Goal: Task Accomplishment & Management: Complete application form

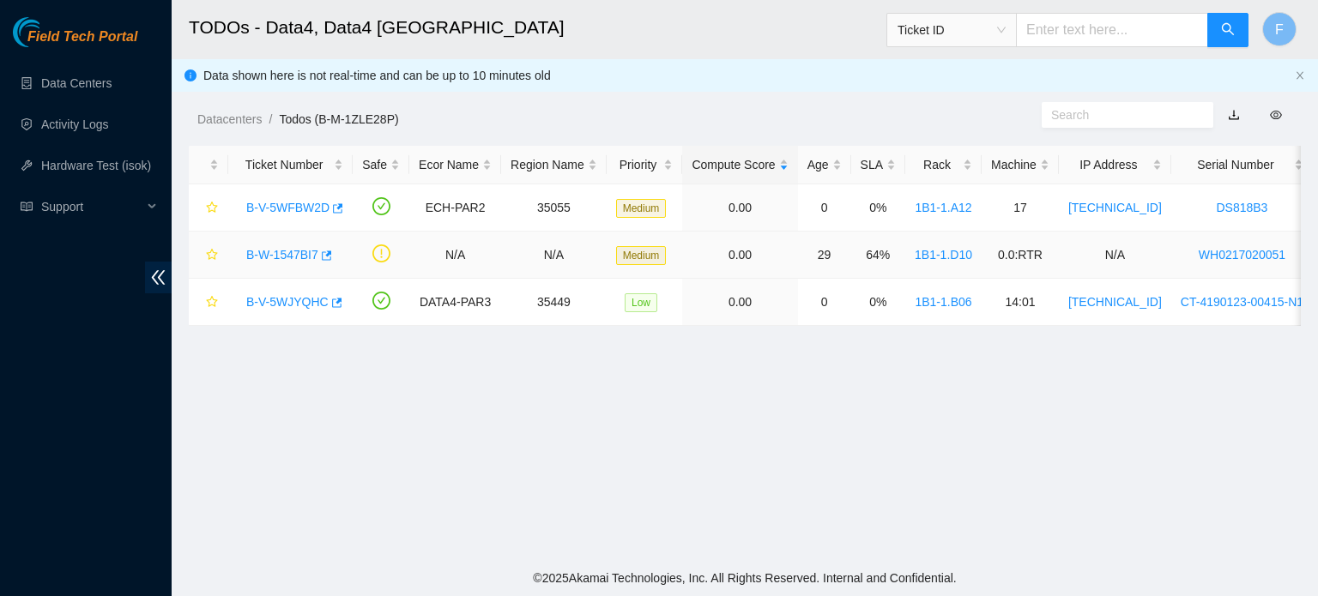
click at [298, 255] on link "B-W-1547BI7" at bounding box center [282, 255] width 72 height 14
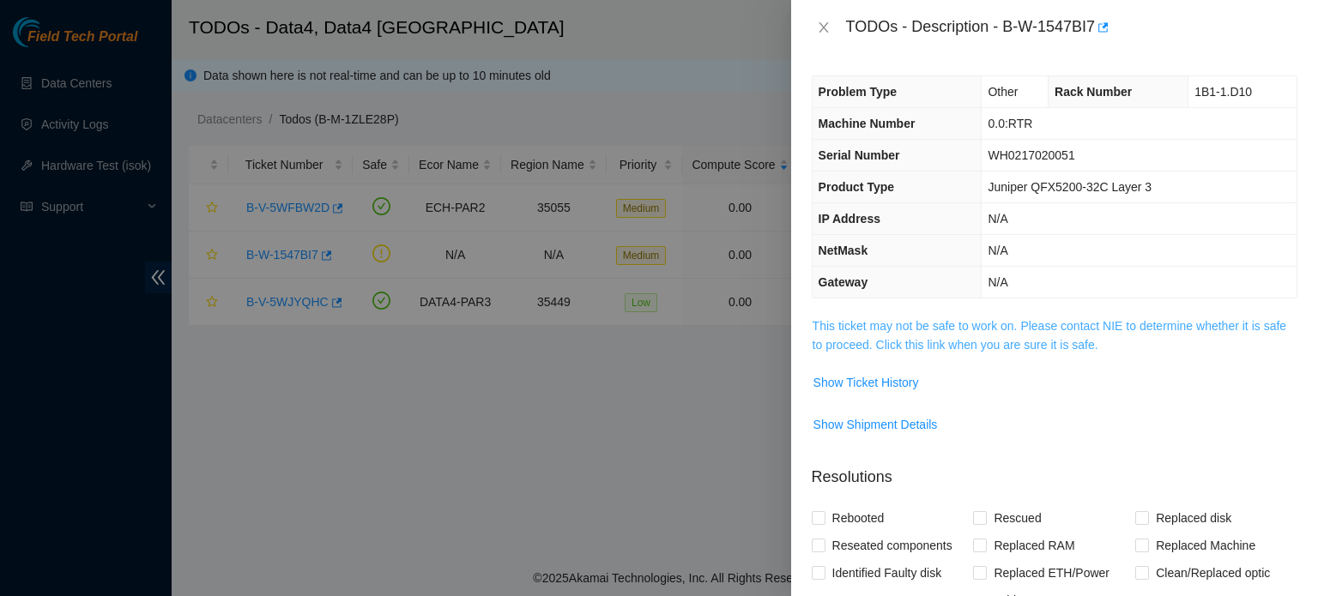
click at [958, 335] on link "This ticket may not be safe to work on. Please contact NIE to determine whether…" at bounding box center [1049, 335] width 474 height 33
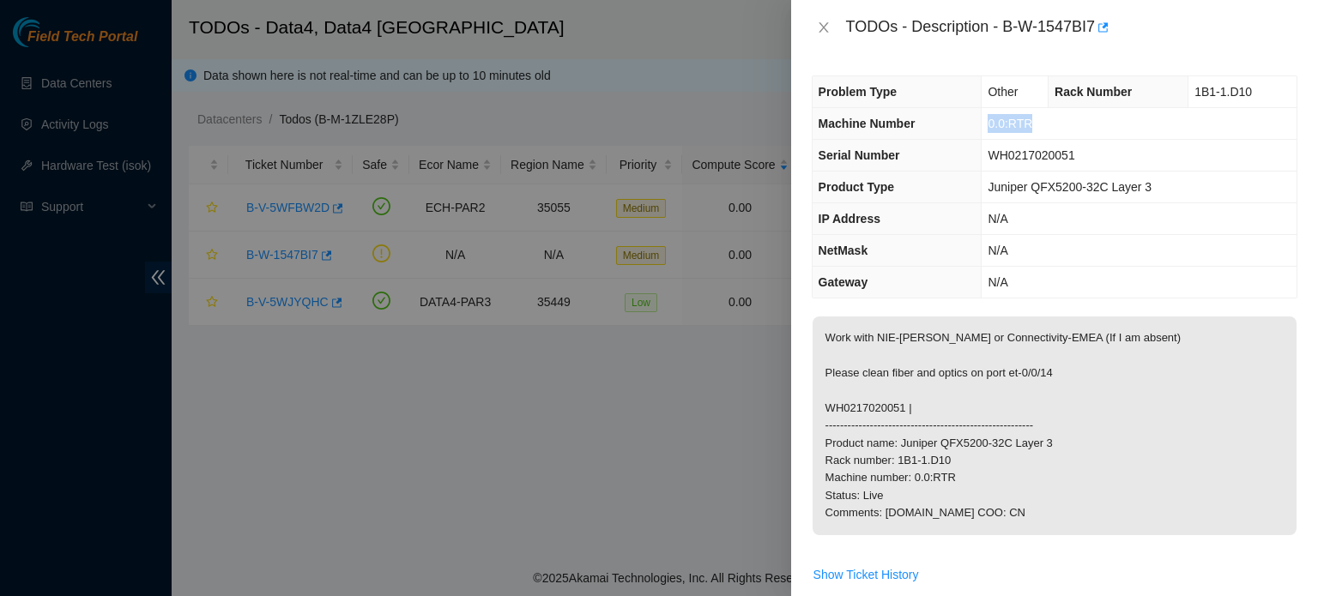
drag, startPoint x: 1047, startPoint y: 126, endPoint x: 985, endPoint y: 123, distance: 61.9
click at [985, 123] on td "0.0:RTR" at bounding box center [1138, 124] width 315 height 32
copy span "0.0:RTR"
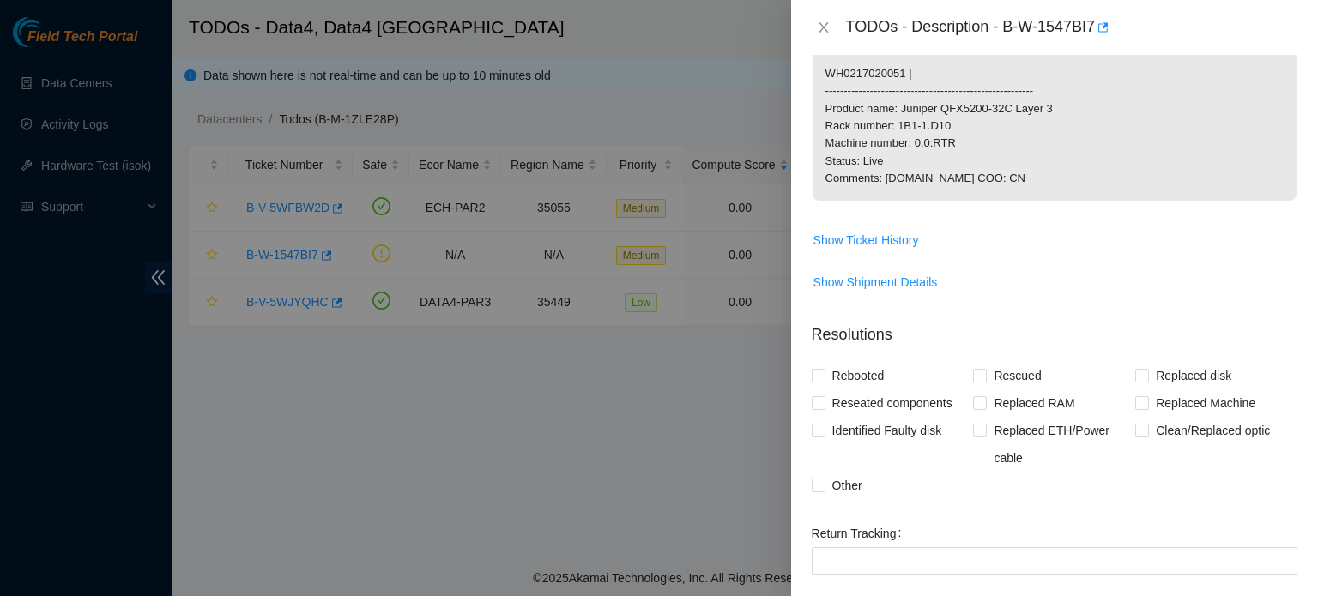
scroll to position [523, 0]
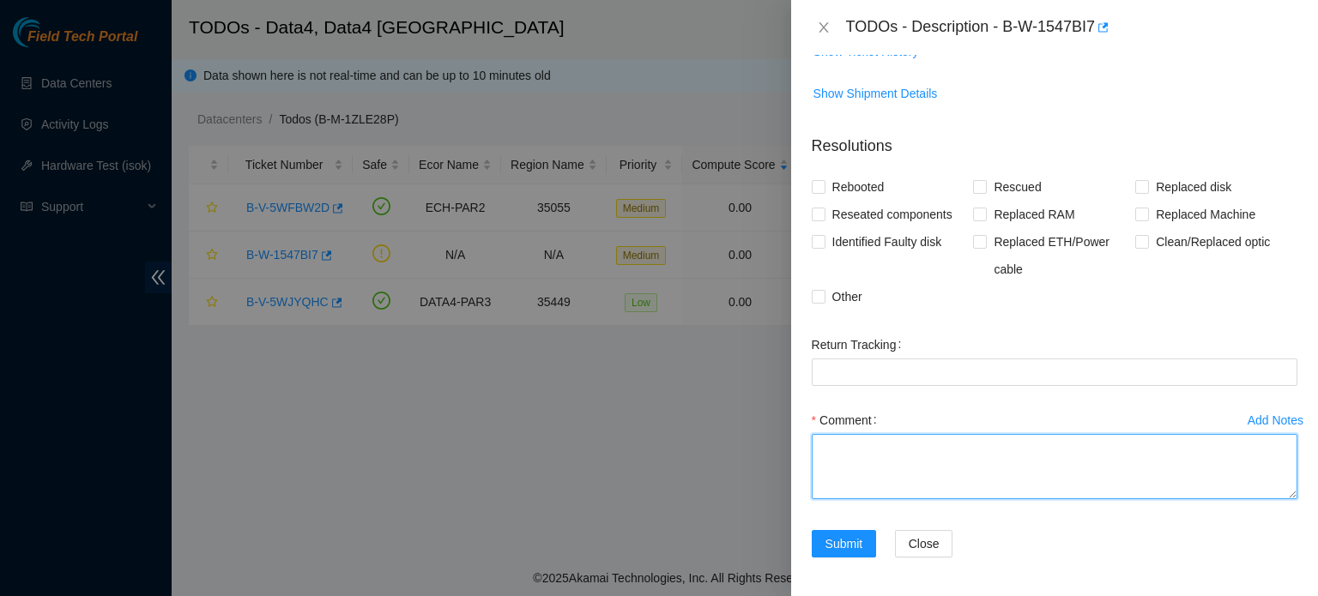
click at [874, 443] on textarea "Comment" at bounding box center [1054, 466] width 486 height 65
paste textarea "With [PERSON_NAME]’s assistance, scoped/cleaned the optic and fiber on port 14 …"
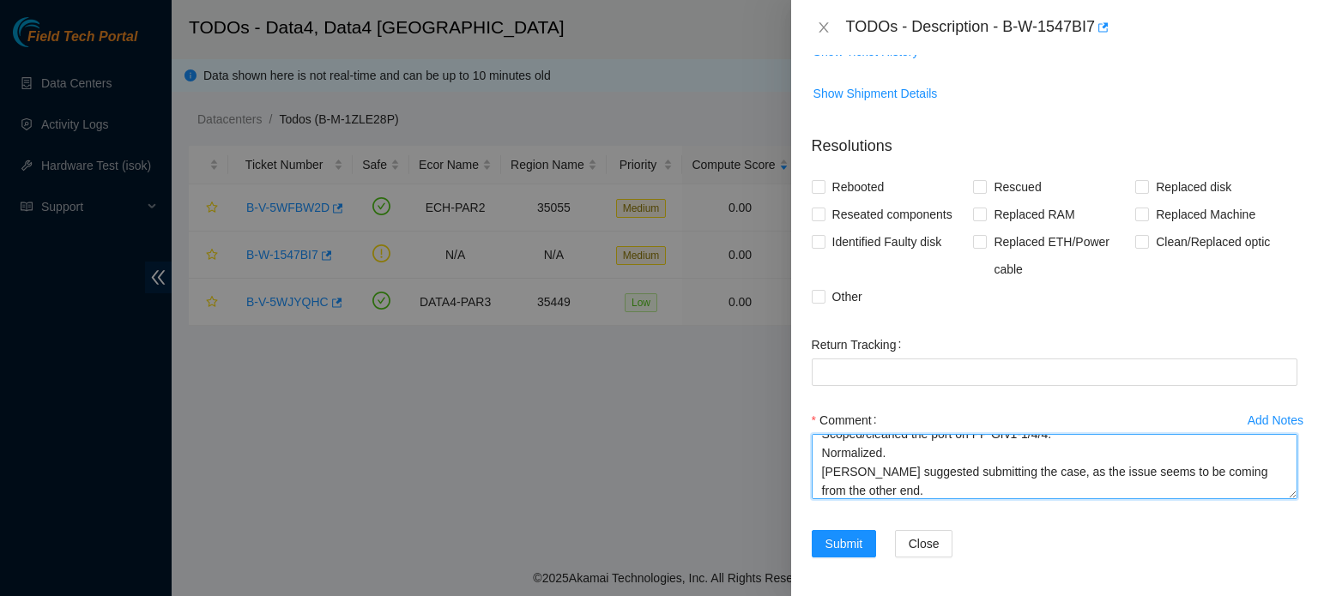
scroll to position [0, 0]
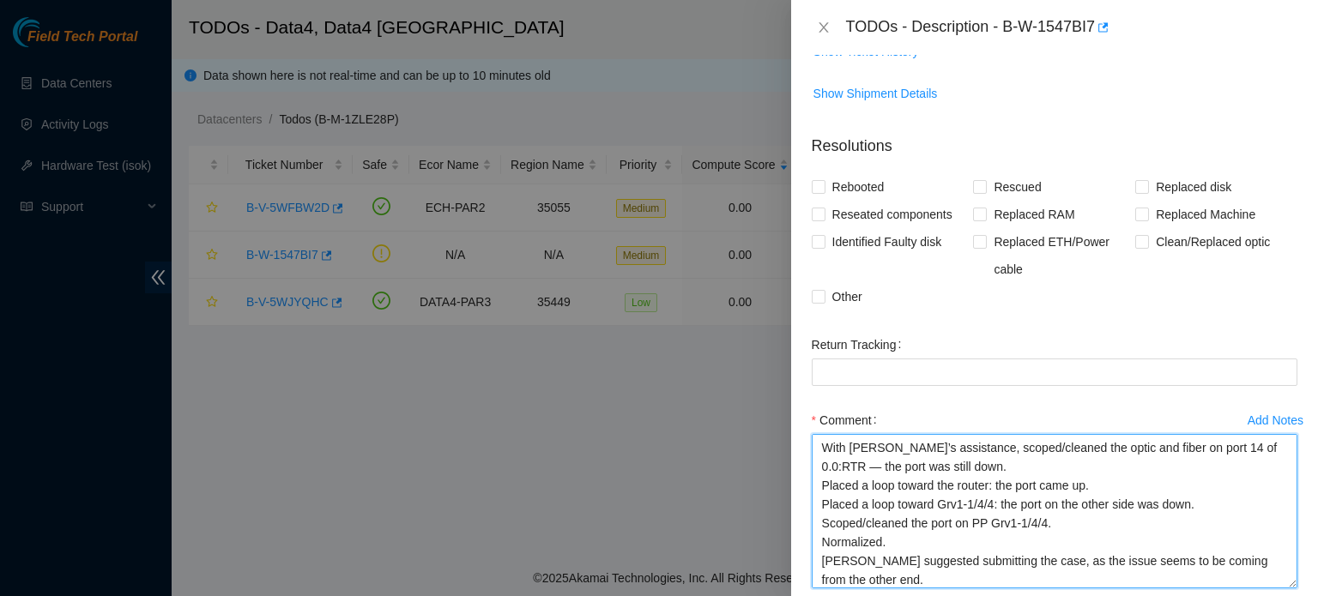
drag, startPoint x: 1280, startPoint y: 493, endPoint x: 1270, endPoint y: 597, distance: 104.3
click at [1270, 595] on html "Field Tech Portal Data Centers Activity Logs Hardware Test (isok) Support TODOs…" at bounding box center [659, 298] width 1318 height 596
click at [1263, 442] on textarea "With [PERSON_NAME]’s assistance, scoped/cleaned the optic and fiber on port 14 …" at bounding box center [1054, 518] width 486 height 169
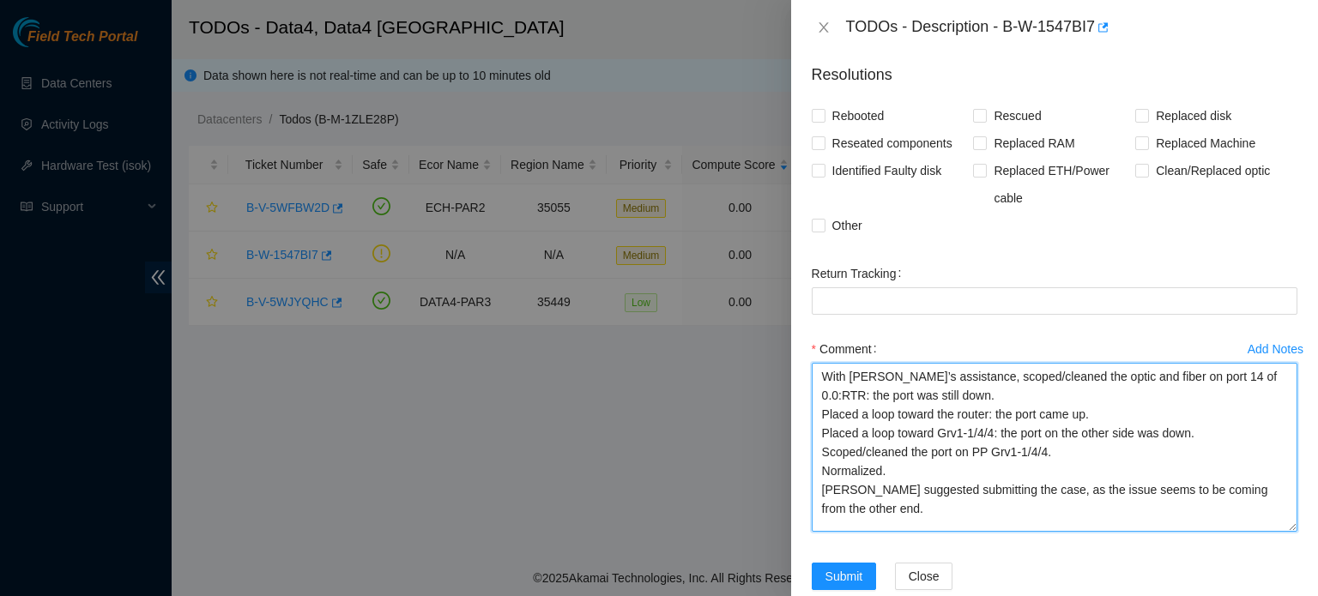
scroll to position [599, 0]
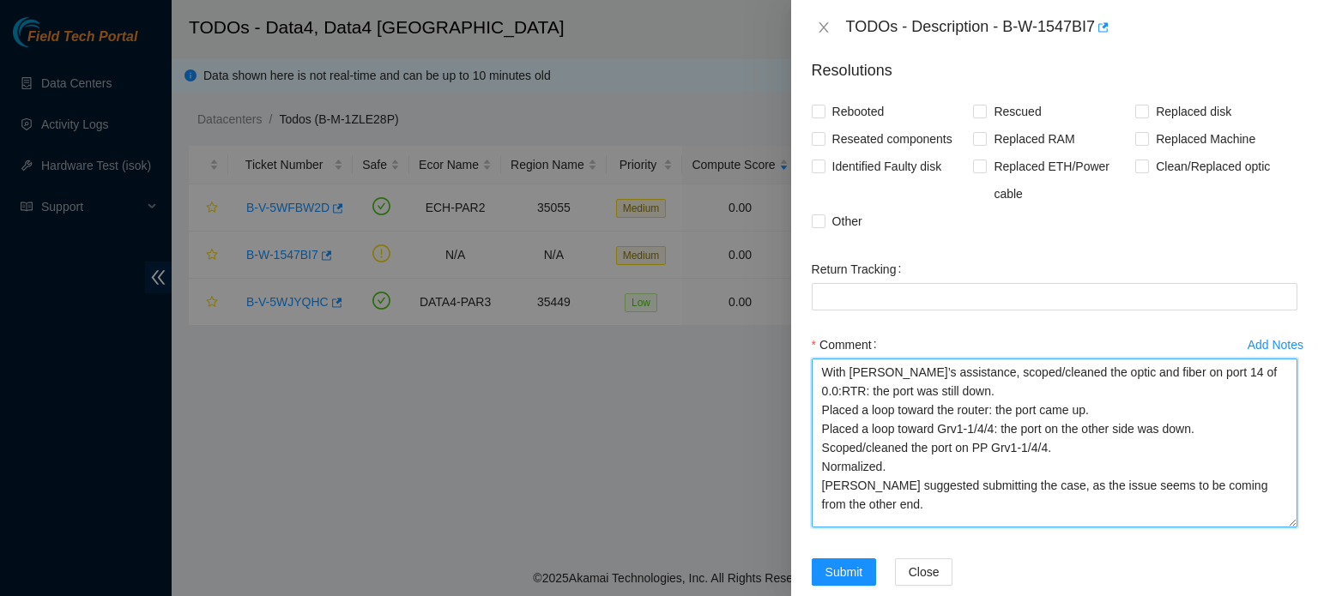
drag, startPoint x: 1014, startPoint y: 486, endPoint x: 914, endPoint y: 486, distance: 100.4
click at [914, 486] on textarea "With [PERSON_NAME]’s assistance, scoped/cleaned the optic and fiber on port 14 …" at bounding box center [1054, 443] width 486 height 169
click at [1246, 498] on textarea "With [PERSON_NAME]’s assistance, scoped/cleaned the optic and fiber on port 14 …" at bounding box center [1054, 443] width 486 height 169
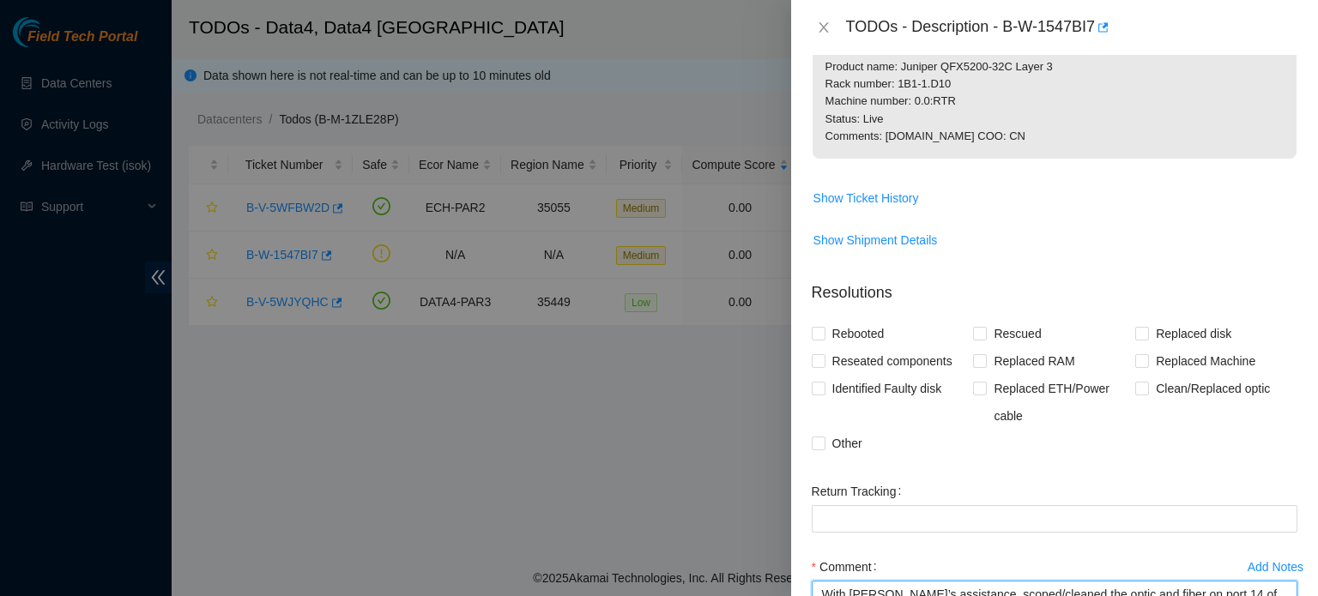
scroll to position [377, 0]
type textarea "With [PERSON_NAME]’s assistance, scoped/cleaned the optic and fiber on port 14 …"
click at [1136, 383] on input "Clean/Replaced optic" at bounding box center [1141, 387] width 12 height 12
checkbox input "true"
click at [834, 439] on span "Other" at bounding box center [847, 442] width 44 height 27
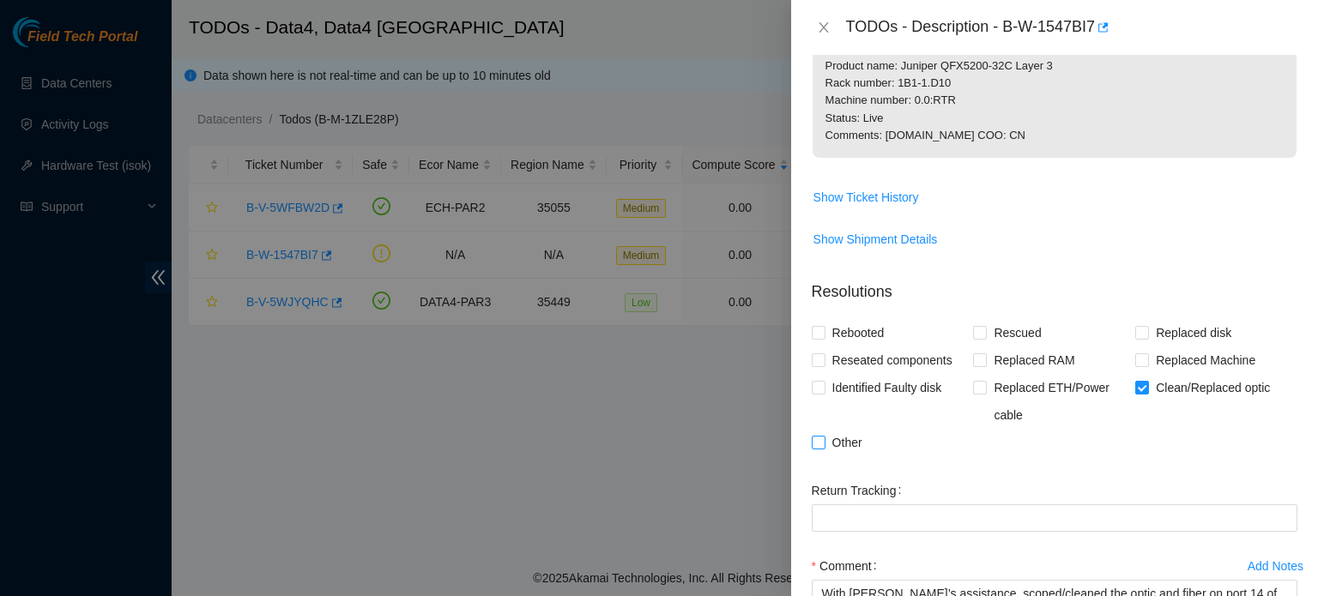
click at [824, 439] on input "Other" at bounding box center [817, 442] width 12 height 12
checkbox input "true"
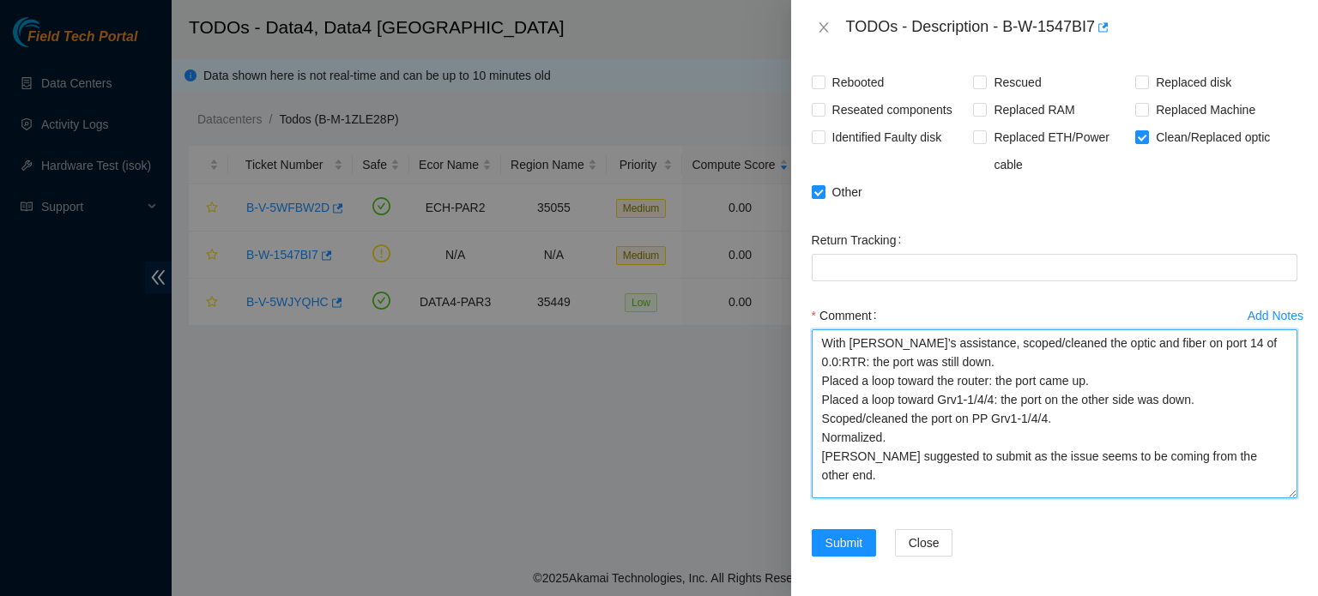
drag, startPoint x: 1260, startPoint y: 459, endPoint x: 823, endPoint y: 332, distance: 455.5
click at [823, 332] on textarea "With [PERSON_NAME]’s assistance, scoped/cleaned the optic and fiber on port 14 …" at bounding box center [1054, 413] width 486 height 169
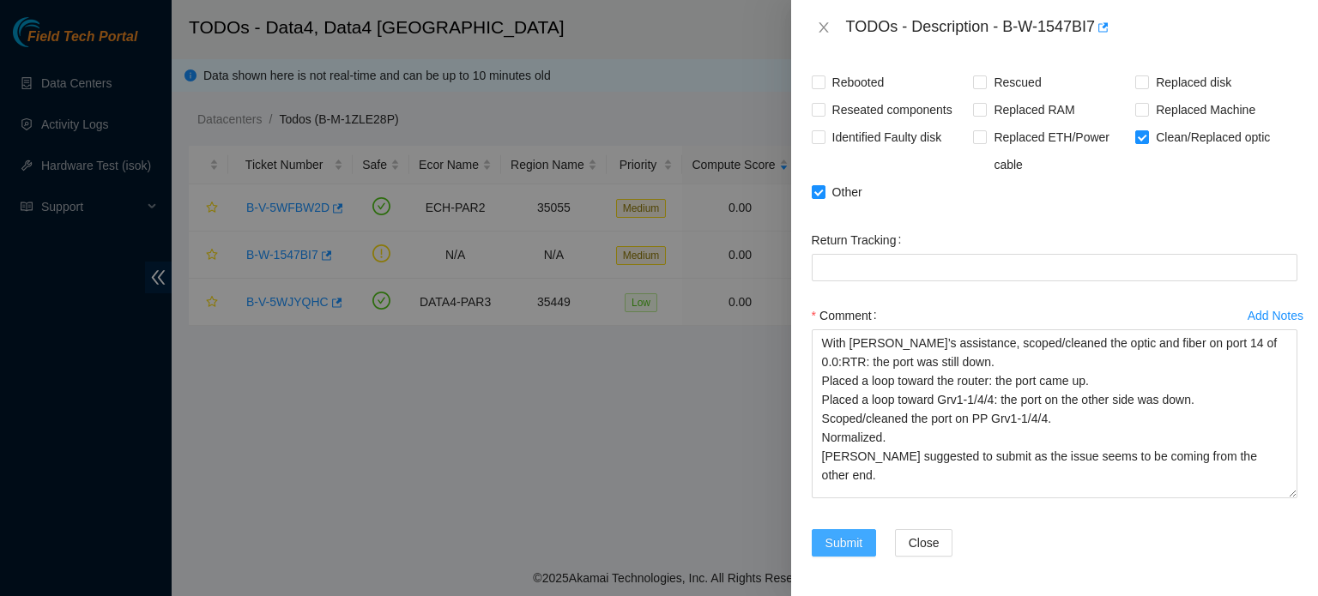
click at [864, 542] on button "Submit" at bounding box center [843, 542] width 65 height 27
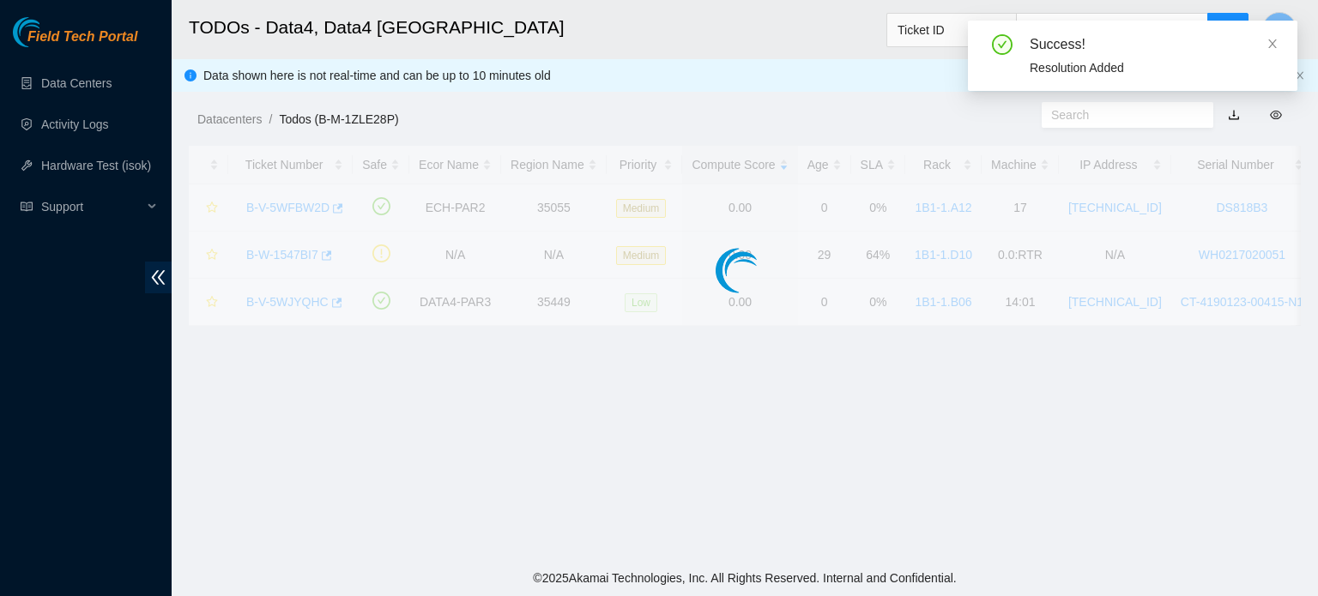
scroll to position [534, 0]
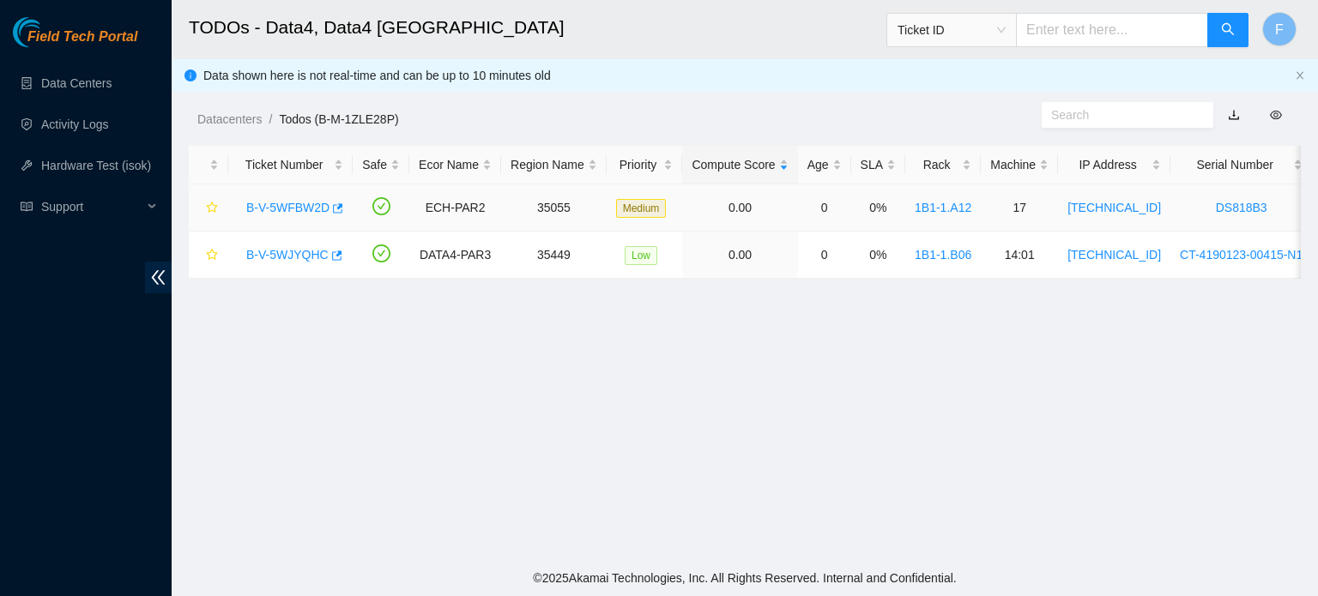
click at [308, 207] on link "B-V-5WFBW2D" at bounding box center [287, 208] width 83 height 14
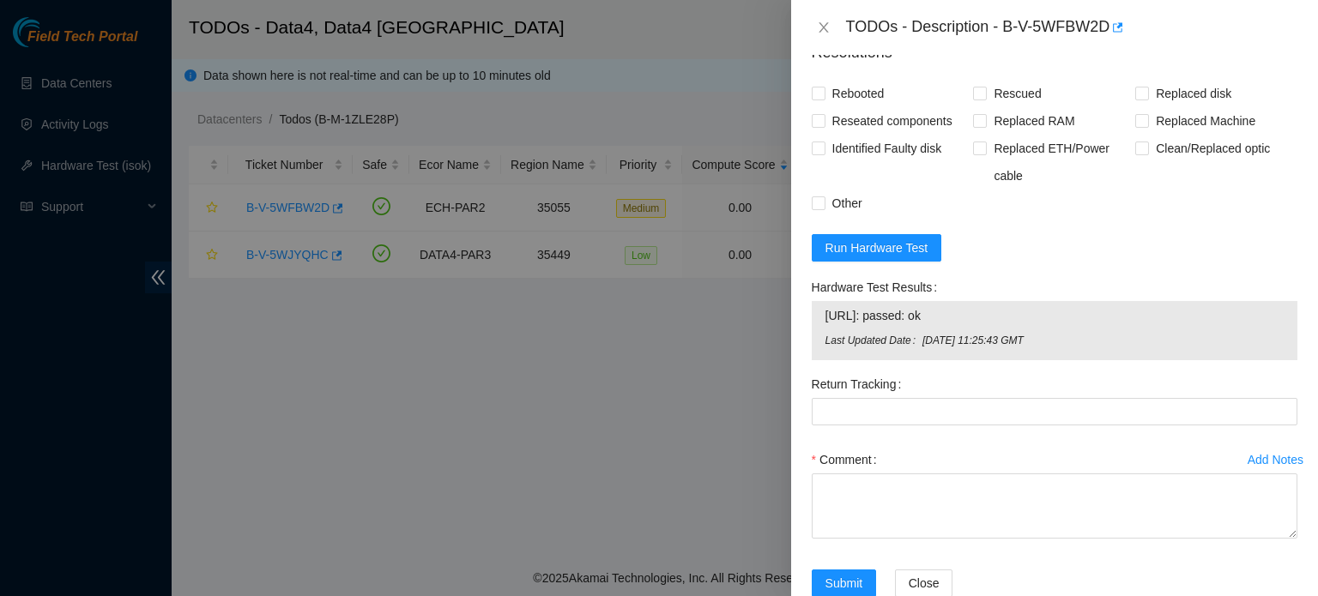
scroll to position [1270, 0]
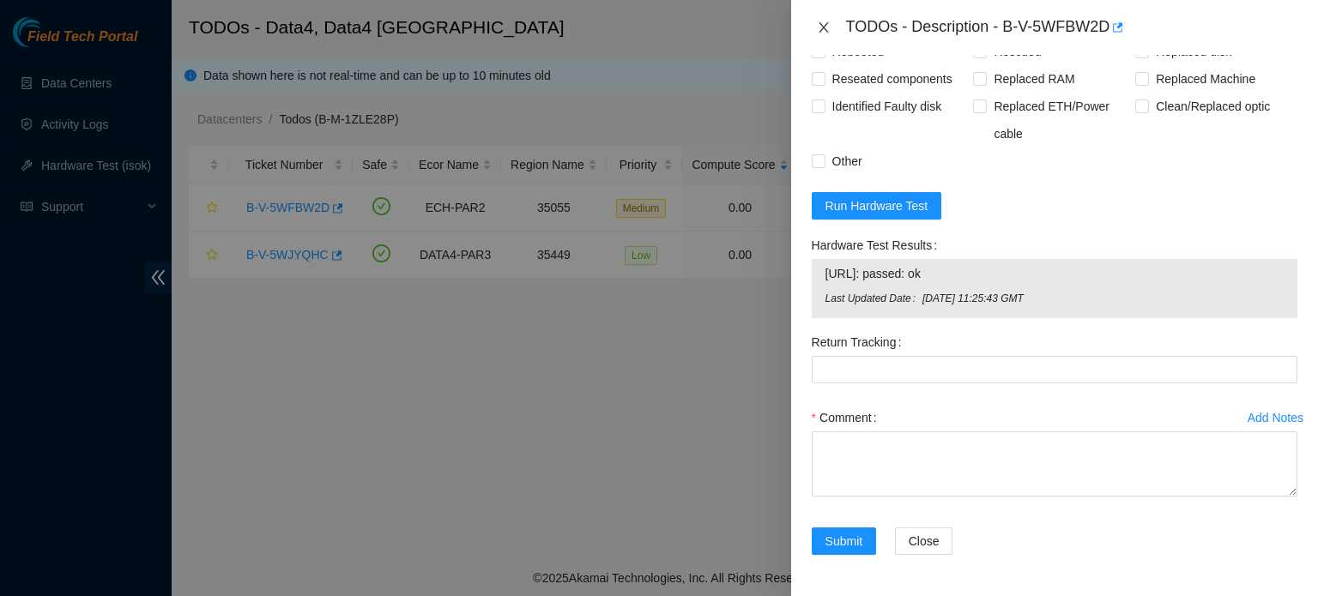
click at [824, 20] on button "Close" at bounding box center [823, 28] width 24 height 16
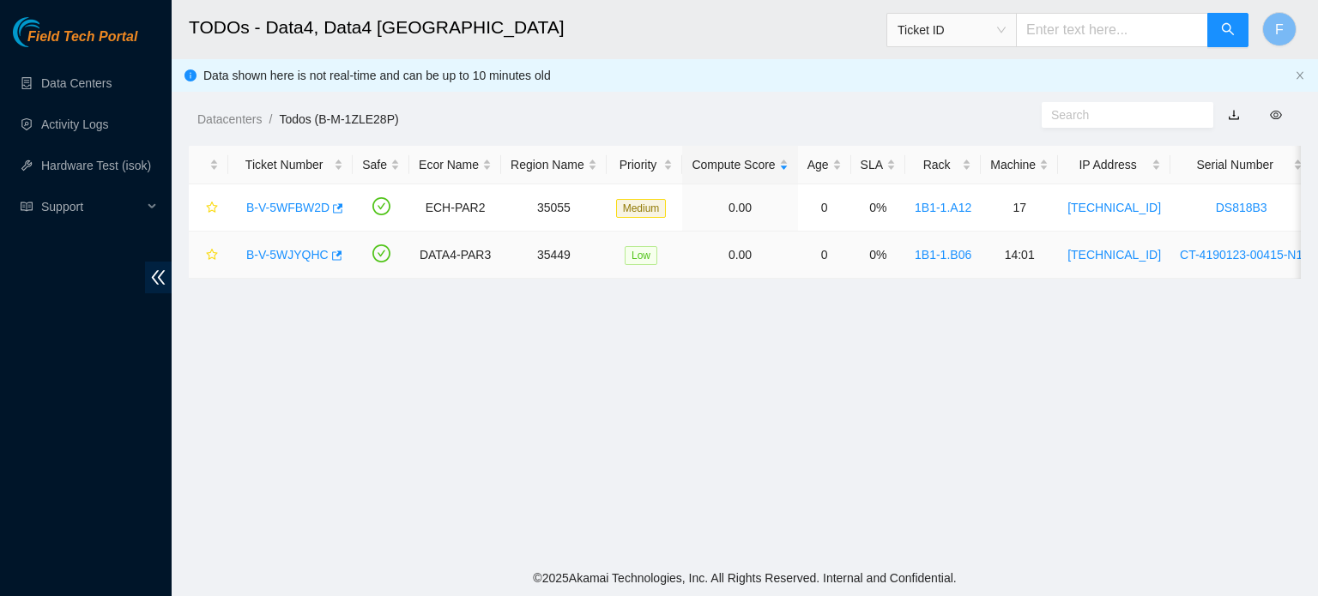
click at [292, 251] on link "B-V-5WJYQHC" at bounding box center [287, 255] width 82 height 14
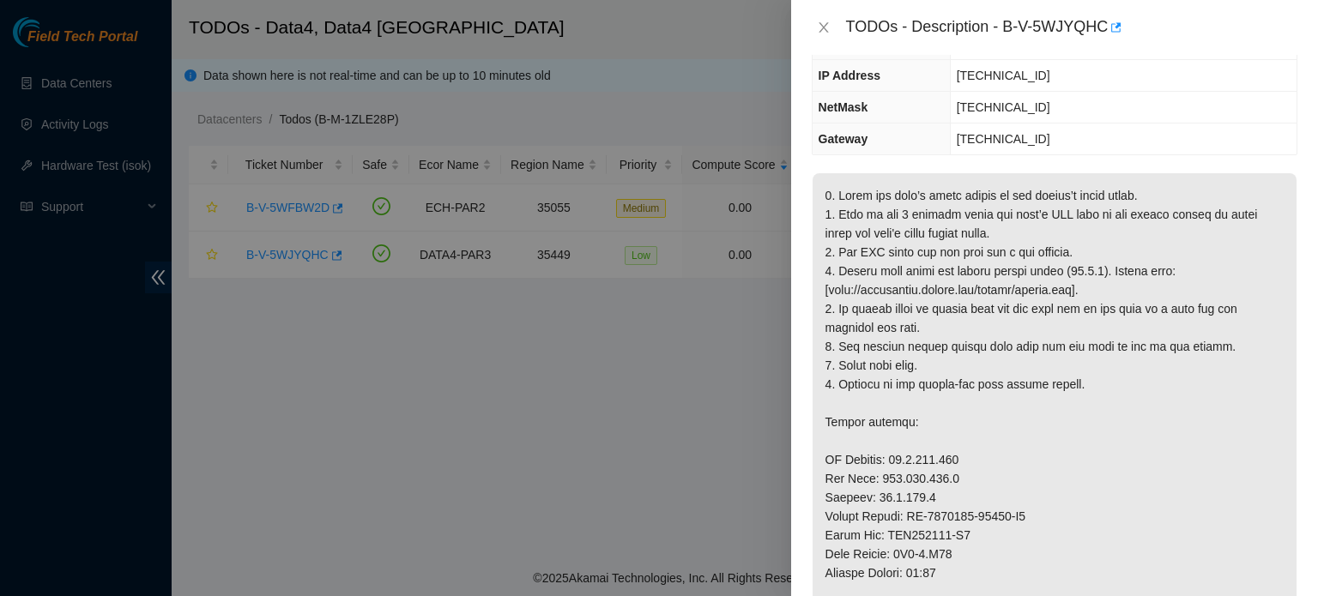
scroll to position [223, 0]
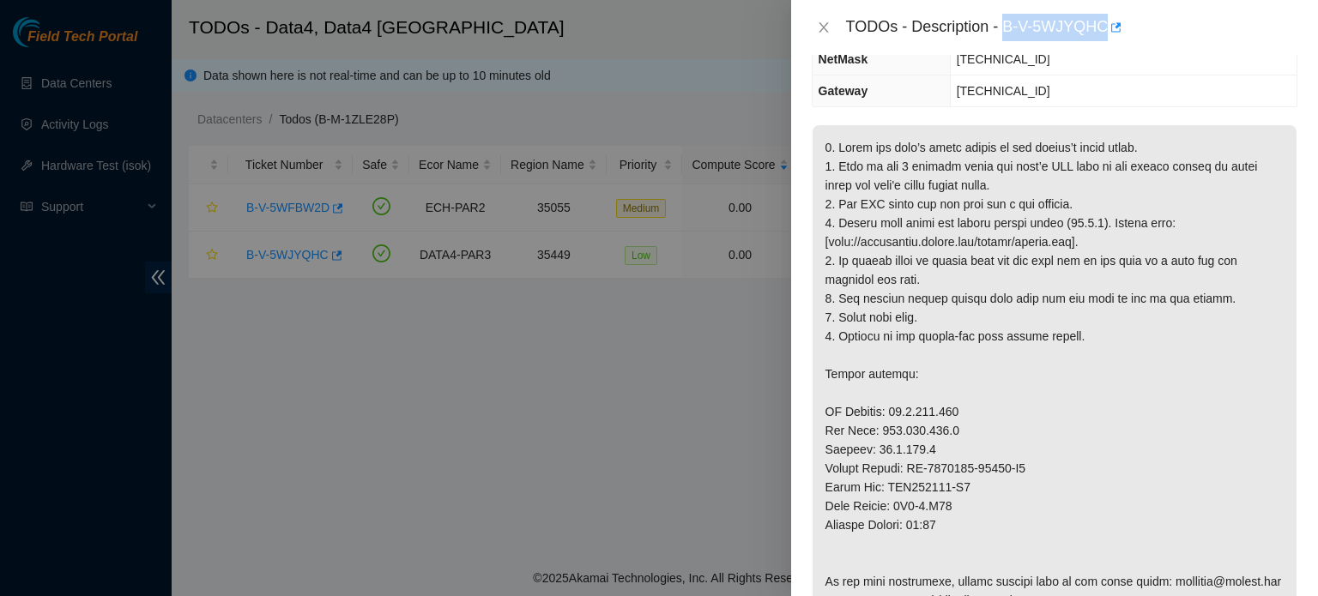
drag, startPoint x: 1005, startPoint y: 22, endPoint x: 1102, endPoint y: 32, distance: 98.2
click at [1102, 32] on div "TODOs - Description - B-V-5WJYQHC" at bounding box center [1071, 27] width 451 height 27
copy div "B-V-5WJYQHC"
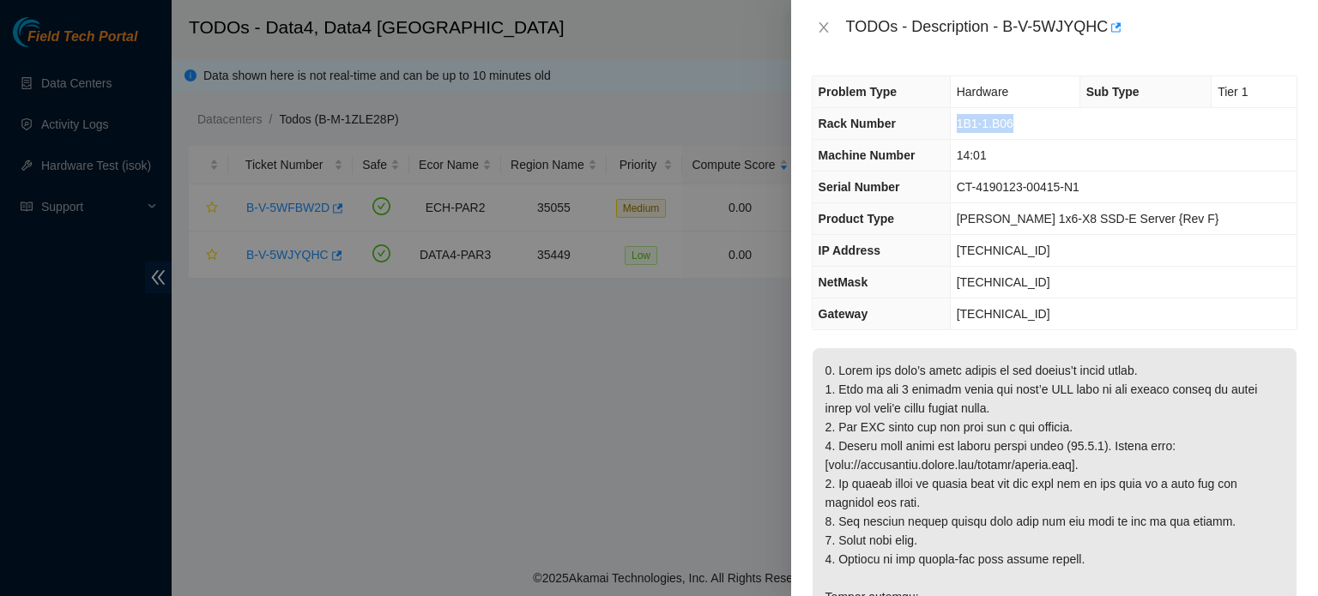
drag, startPoint x: 1047, startPoint y: 123, endPoint x: 988, endPoint y: 116, distance: 58.7
click at [988, 116] on td "1B1-1.B06" at bounding box center [1123, 124] width 347 height 32
click at [1011, 119] on span "1B1-1.B06" at bounding box center [984, 124] width 57 height 14
drag, startPoint x: 1020, startPoint y: 121, endPoint x: 990, endPoint y: 121, distance: 30.0
click at [990, 121] on td "1B1-1.B06" at bounding box center [1123, 124] width 347 height 32
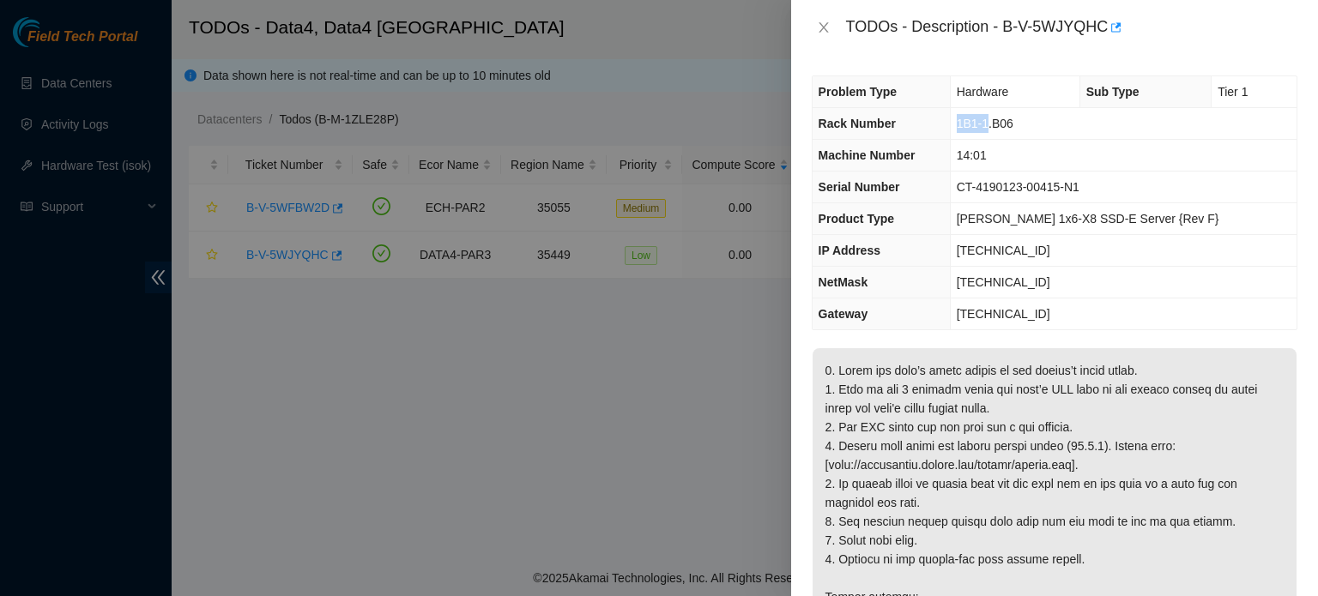
copy span "1B1-1"
click at [1095, 215] on span "[PERSON_NAME] 1x6-X8 SSD-E Server {Rev F}" at bounding box center [1087, 219] width 262 height 14
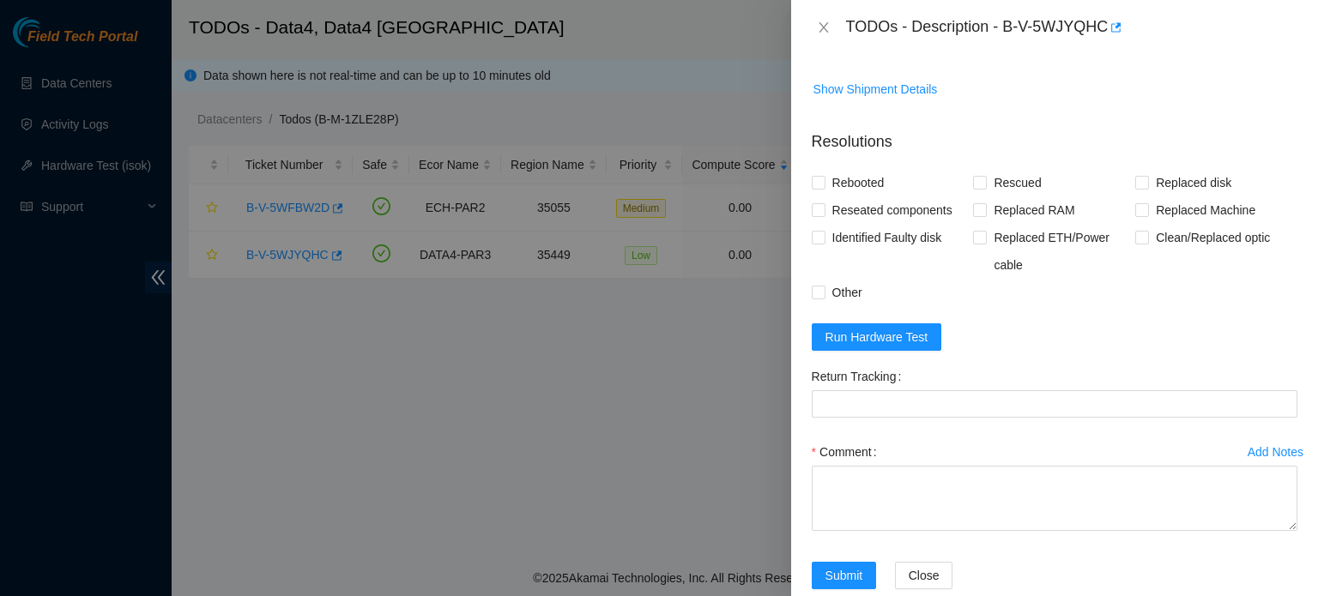
scroll to position [1154, 0]
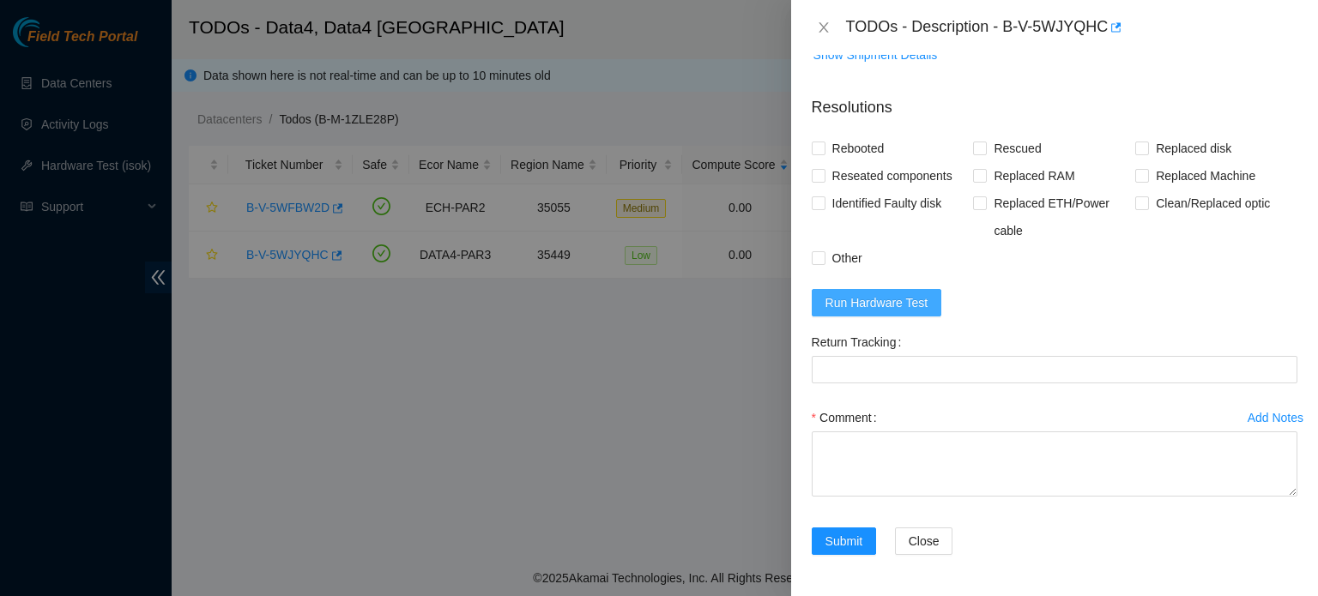
click at [884, 315] on button "Run Hardware Test" at bounding box center [876, 302] width 130 height 27
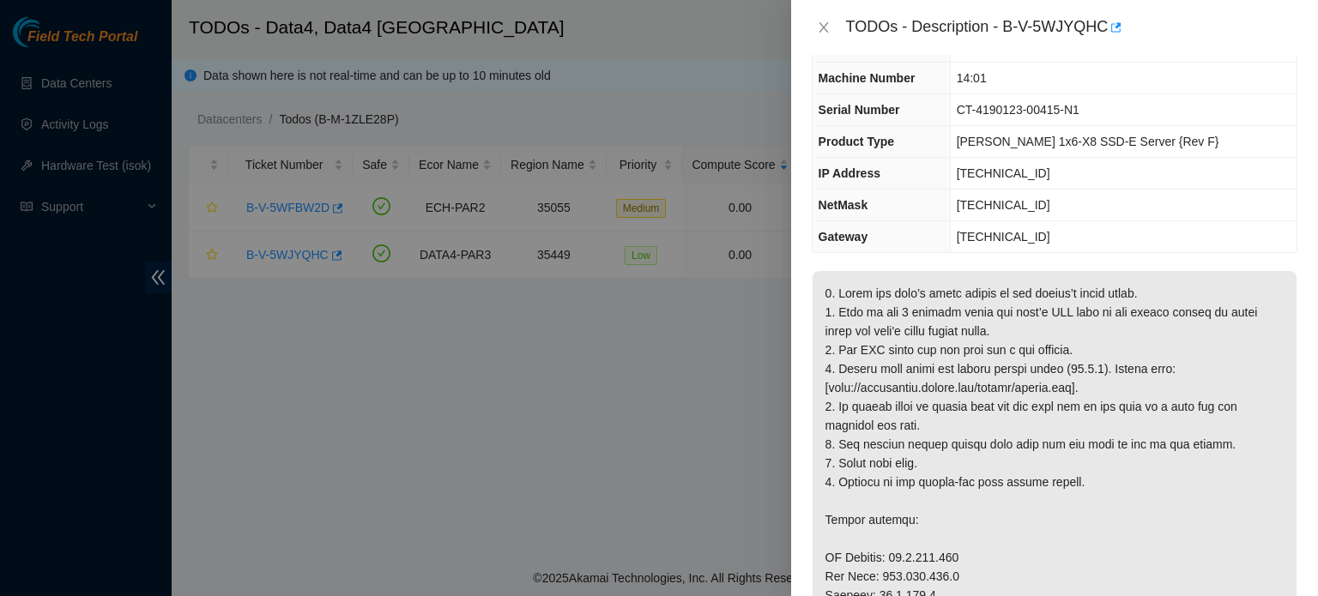
scroll to position [33, 0]
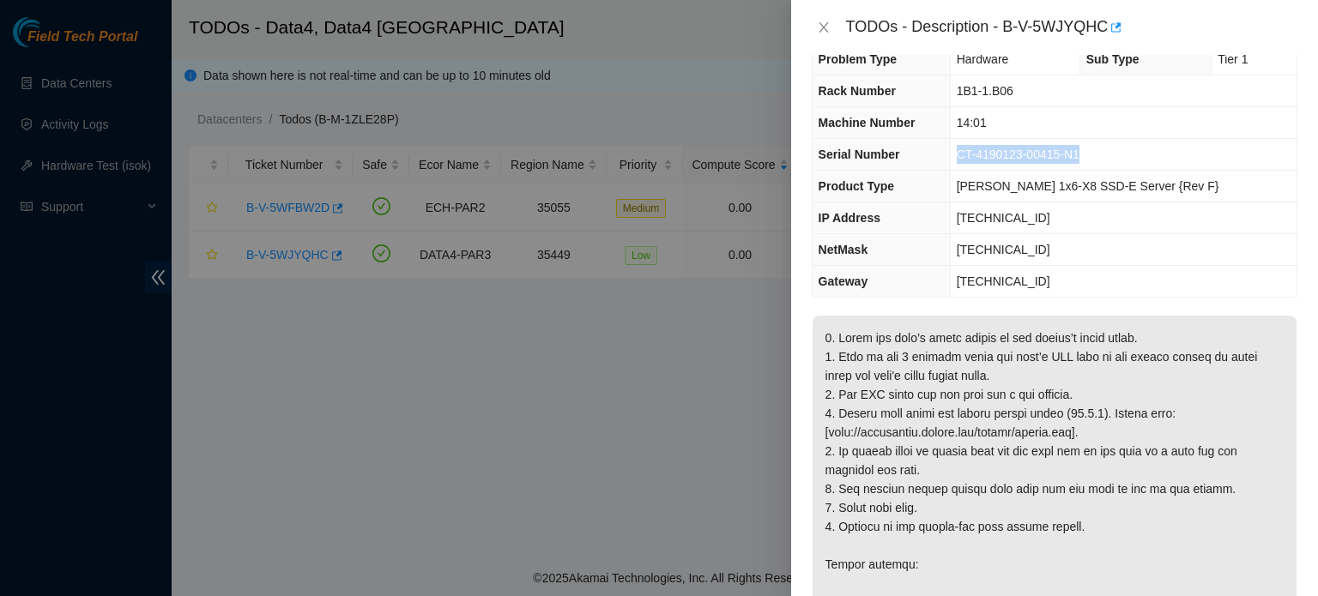
drag, startPoint x: 1115, startPoint y: 154, endPoint x: 986, endPoint y: 154, distance: 129.5
click at [986, 154] on td "CT-4190123-00415-N1" at bounding box center [1123, 155] width 347 height 32
copy span "CT-4190123-00415-N1"
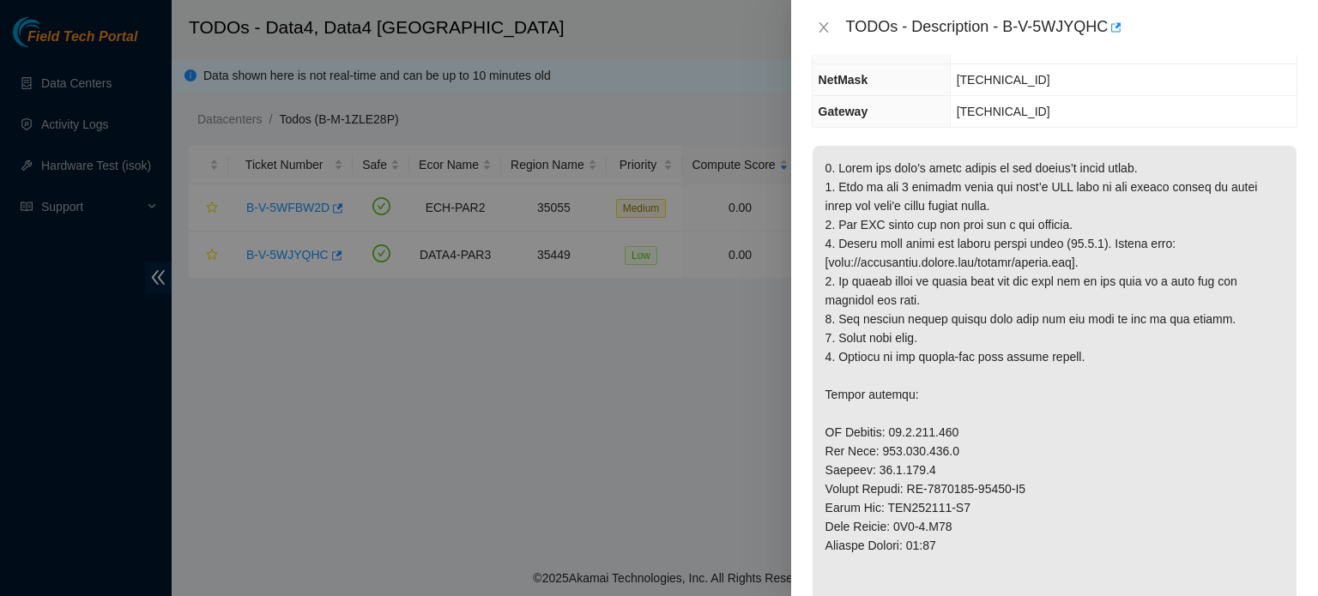
scroll to position [0, 0]
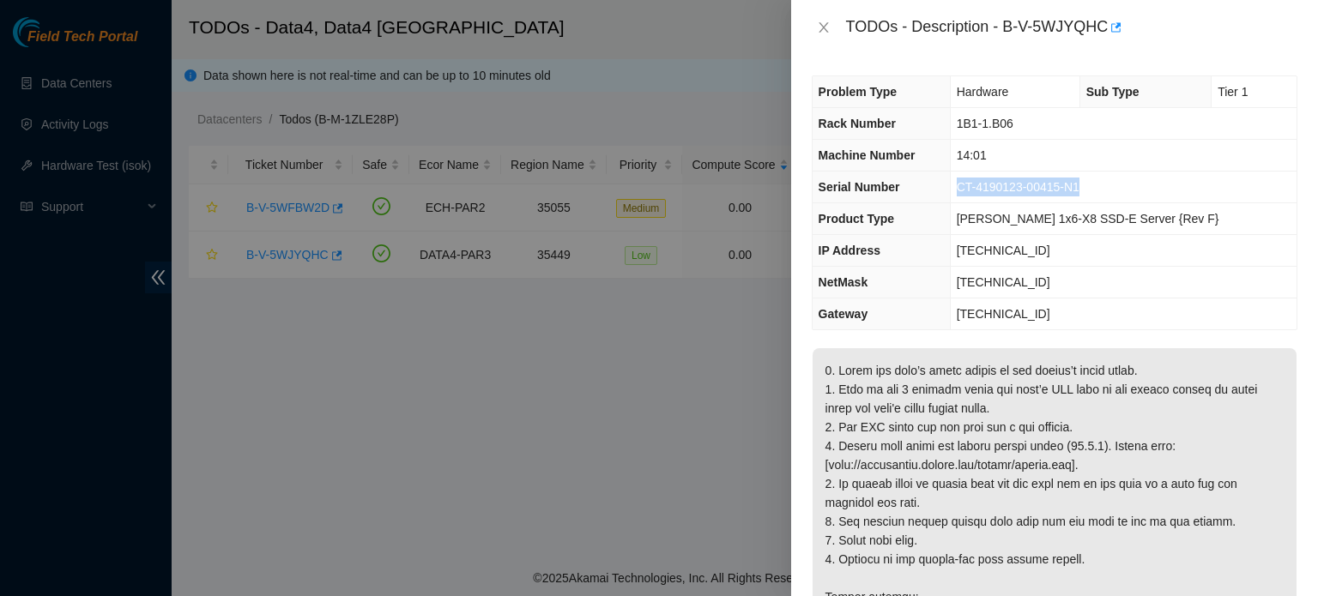
drag, startPoint x: 1129, startPoint y: 179, endPoint x: 993, endPoint y: 181, distance: 135.5
click at [993, 181] on td "CT-4190123-00415-N1" at bounding box center [1123, 188] width 347 height 32
copy span "CT-4190123-00415-N1"
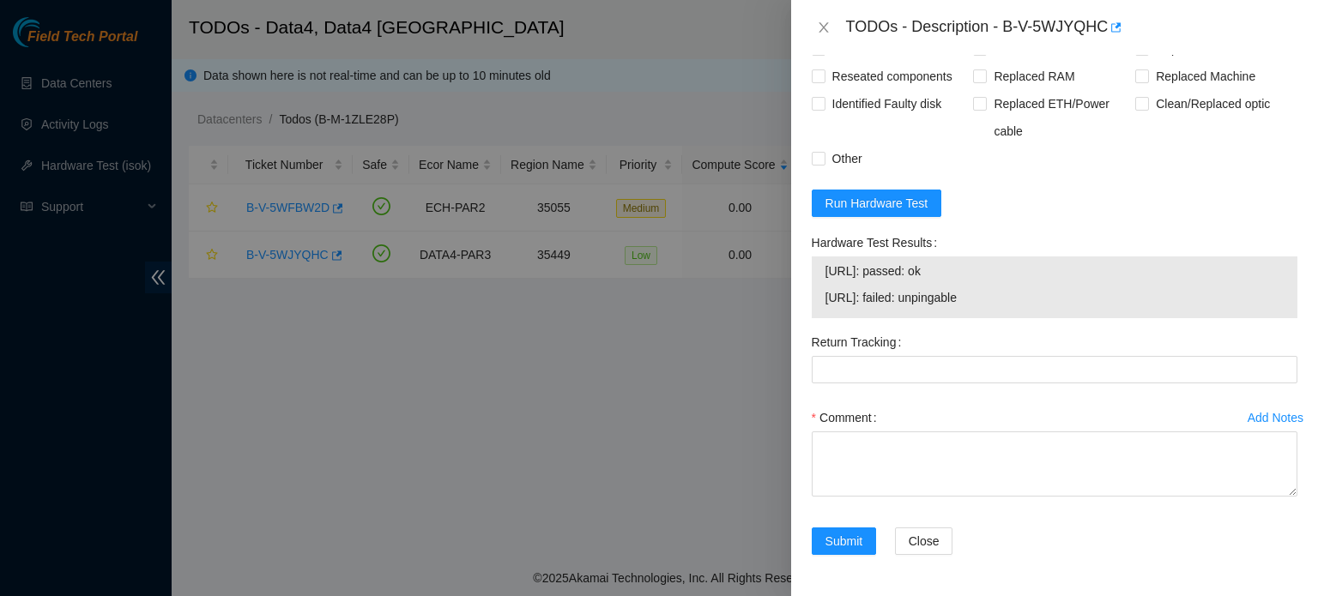
scroll to position [1228, 0]
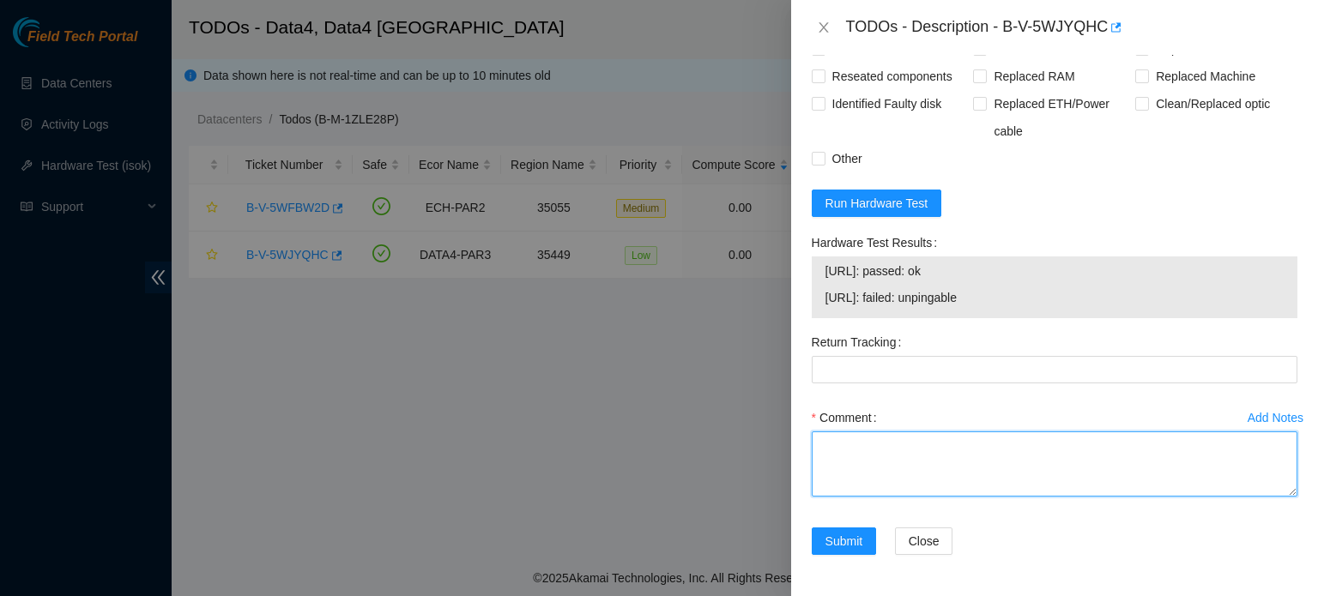
click at [868, 464] on textarea "Comment" at bounding box center [1054, 463] width 486 height 65
paste textarea "Identified the server S/N: CT-4190123-00415-N1, connected a laptop — no signal,…"
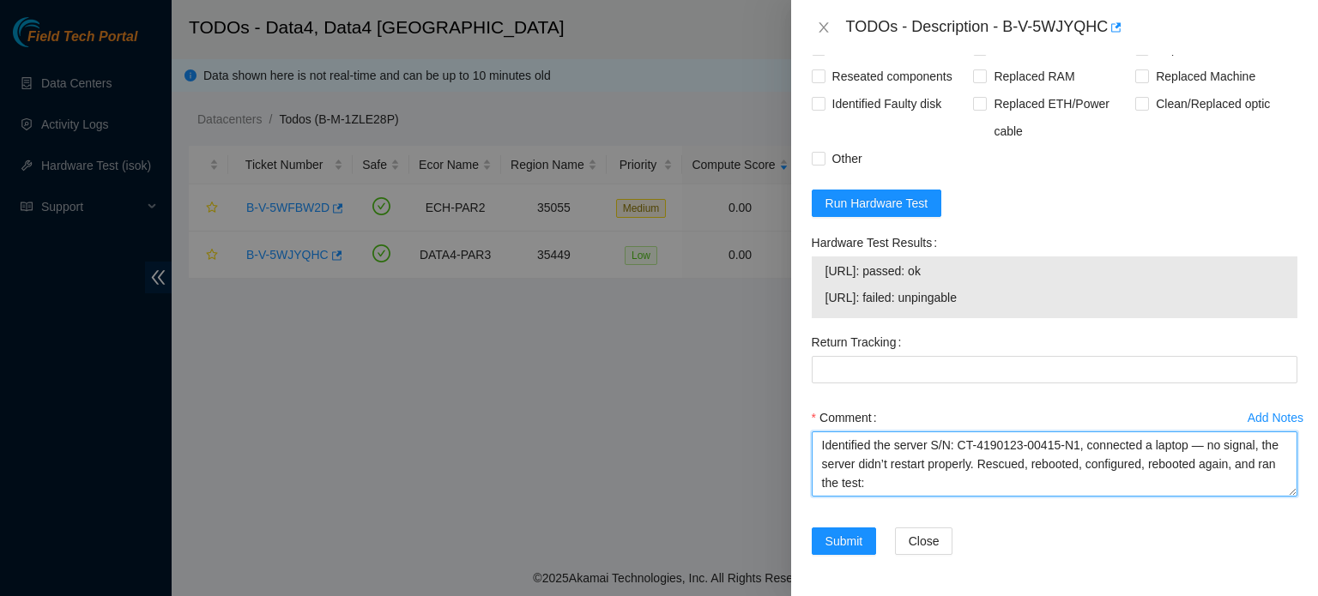
click at [1203, 473] on textarea "Identified the server S/N: CT-4190123-00415-N1, connected a laptop — no signal,…" at bounding box center [1054, 463] width 486 height 65
drag, startPoint x: 1263, startPoint y: 469, endPoint x: 1246, endPoint y: 469, distance: 16.3
click at [1246, 469] on textarea "Identified the server S/N: CT-4190123-00415-N1, connected a laptop: no signal, …" at bounding box center [1054, 463] width 486 height 65
click at [950, 497] on textarea "Identified the server S/N: CT-4190123-00415-N1, connected a laptop: no signal, …" at bounding box center [1054, 463] width 486 height 65
type textarea "Identified the server S/N: CT-4190123-00415-N1, connected a laptop: no signal, …"
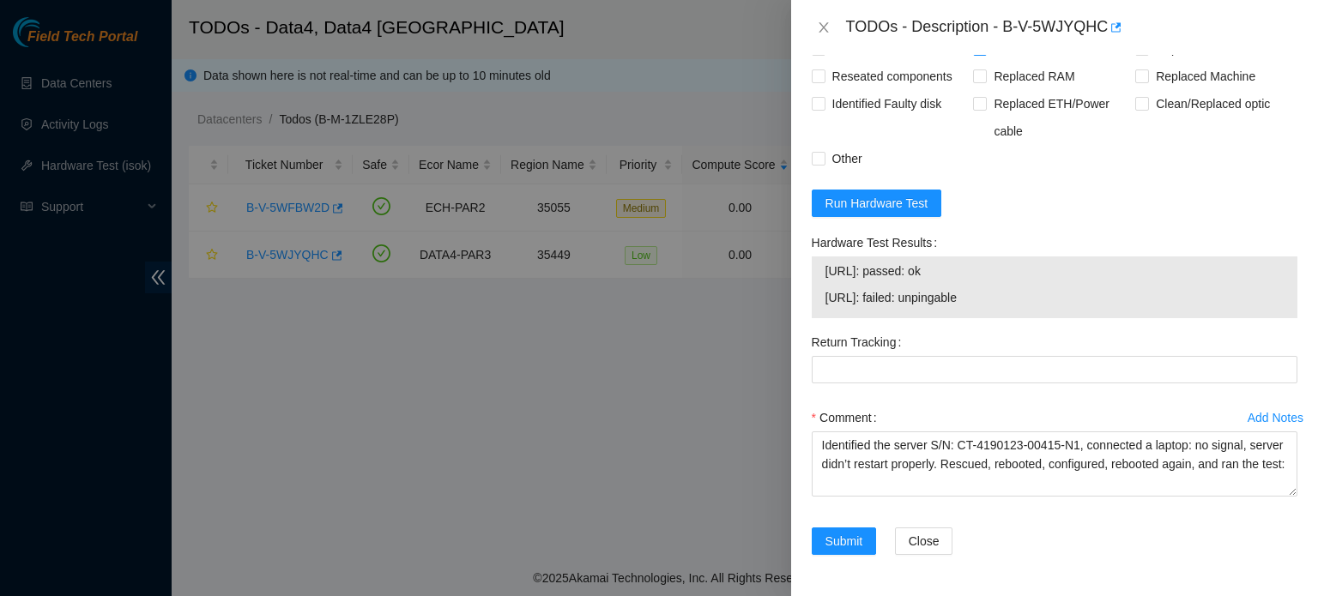
click at [978, 54] on input "Rescued" at bounding box center [979, 48] width 12 height 12
checkbox input "true"
click at [840, 63] on span "Rebooted" at bounding box center [858, 48] width 66 height 27
click at [824, 54] on input "Rebooted" at bounding box center [817, 48] width 12 height 12
checkbox input "true"
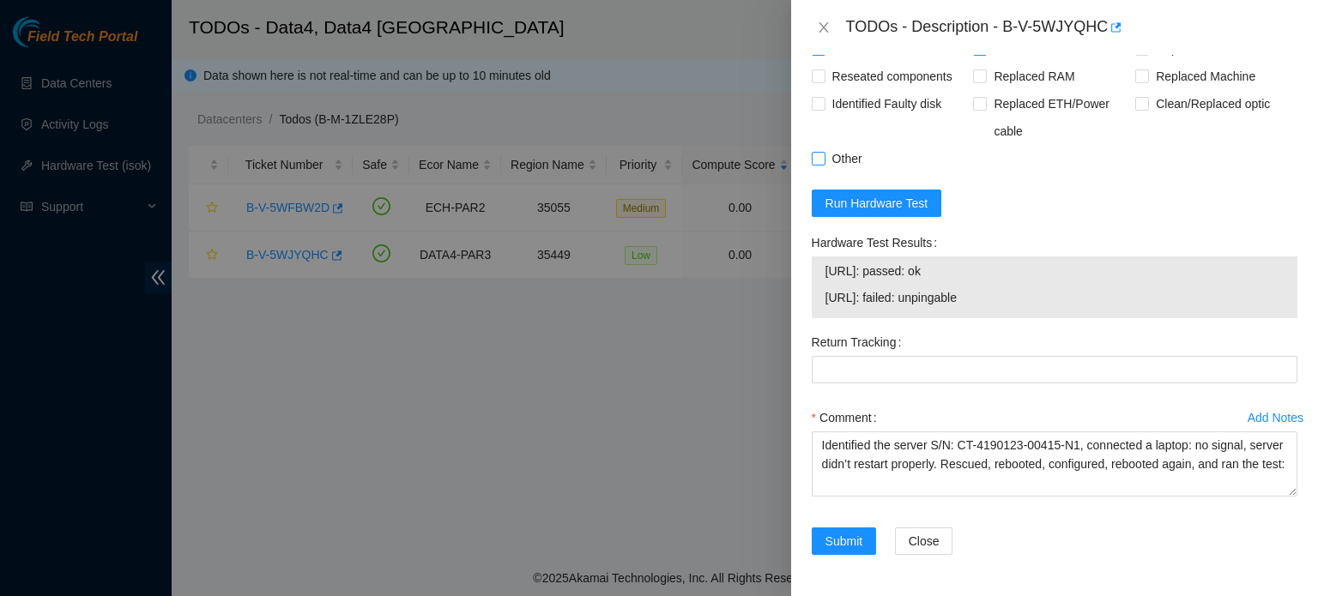
click at [836, 172] on span "Other" at bounding box center [847, 158] width 44 height 27
click at [824, 164] on input "Other" at bounding box center [817, 158] width 12 height 12
checkbox input "true"
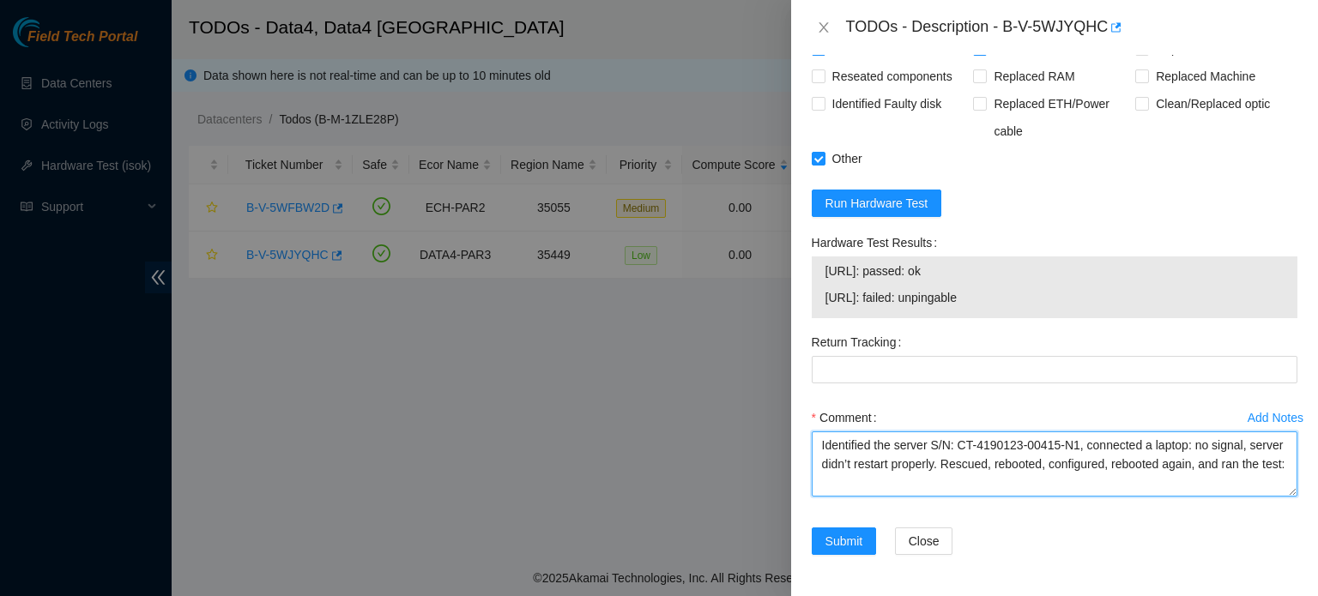
drag, startPoint x: 1184, startPoint y: 510, endPoint x: 1200, endPoint y: 492, distance: 24.3
click at [1200, 492] on textarea "Identified the server S/N: CT-4190123-00415-N1, connected a laptop: no signal, …" at bounding box center [1054, 463] width 486 height 65
drag, startPoint x: 971, startPoint y: 520, endPoint x: 977, endPoint y: 486, distance: 34.0
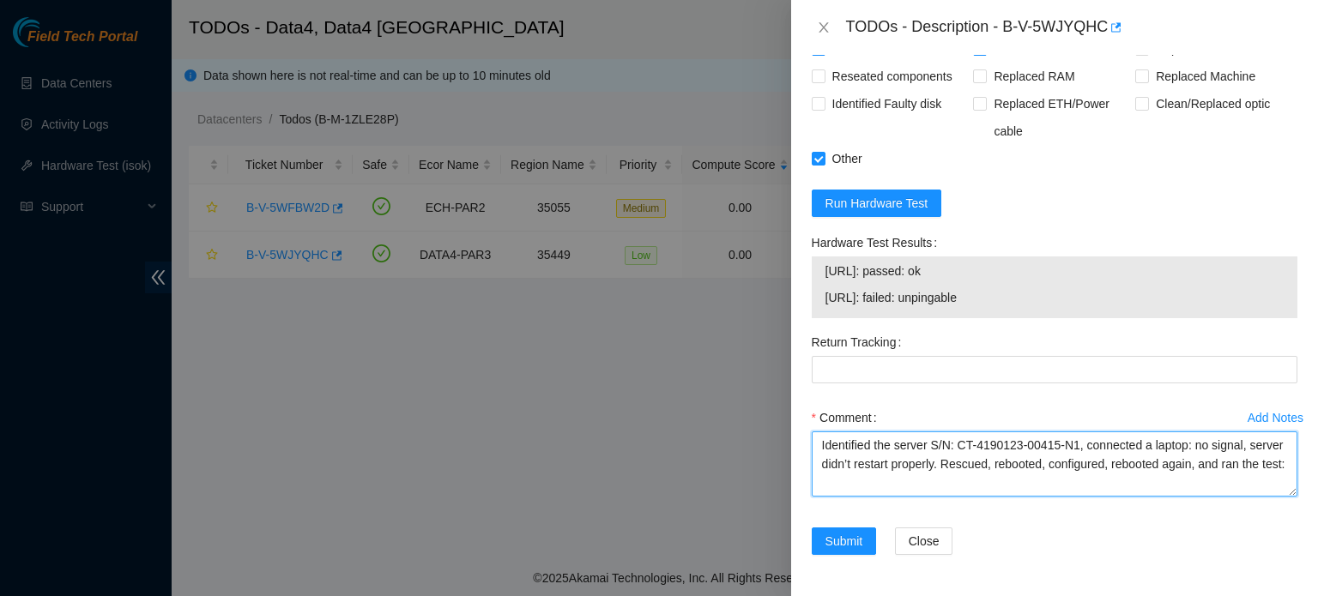
click at [977, 486] on textarea "Identified the server S/N: CT-4190123-00415-N1, connected a laptop: no signal, …" at bounding box center [1054, 463] width 486 height 65
paste textarea "failed, tried a second time."
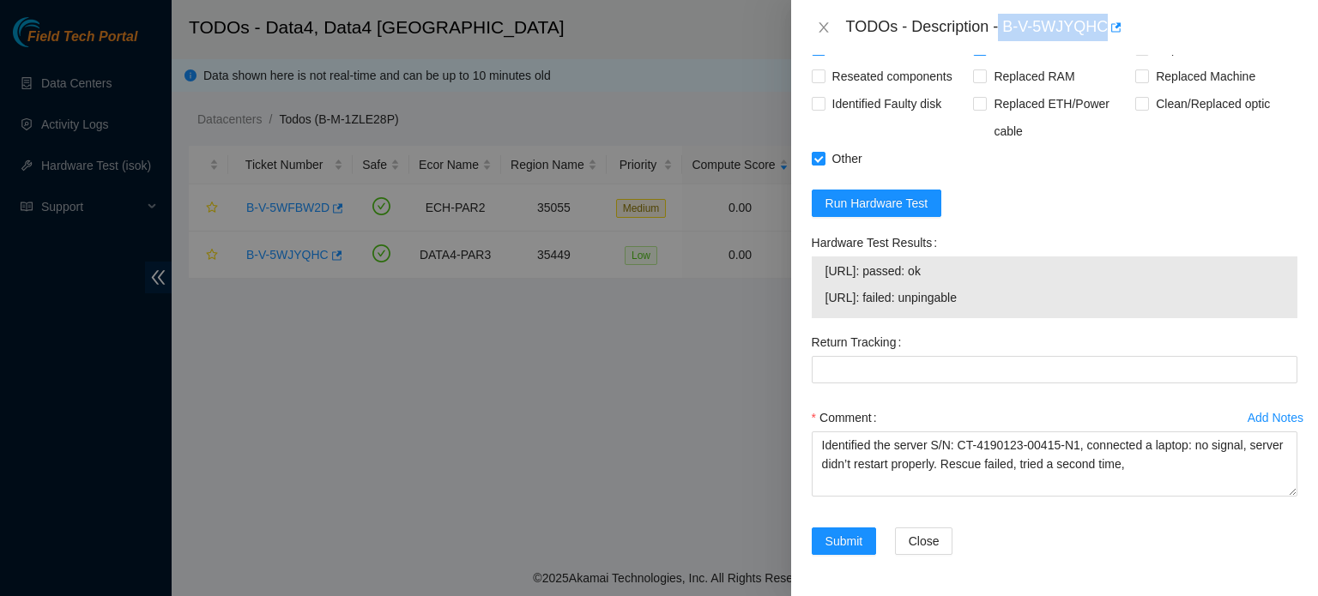
drag, startPoint x: 999, startPoint y: 27, endPoint x: 1105, endPoint y: 23, distance: 105.6
click at [1105, 23] on div "TODOs - Description - B-V-5WJYQHC" at bounding box center [1071, 27] width 451 height 27
copy div "B-V-5WJYQHC"
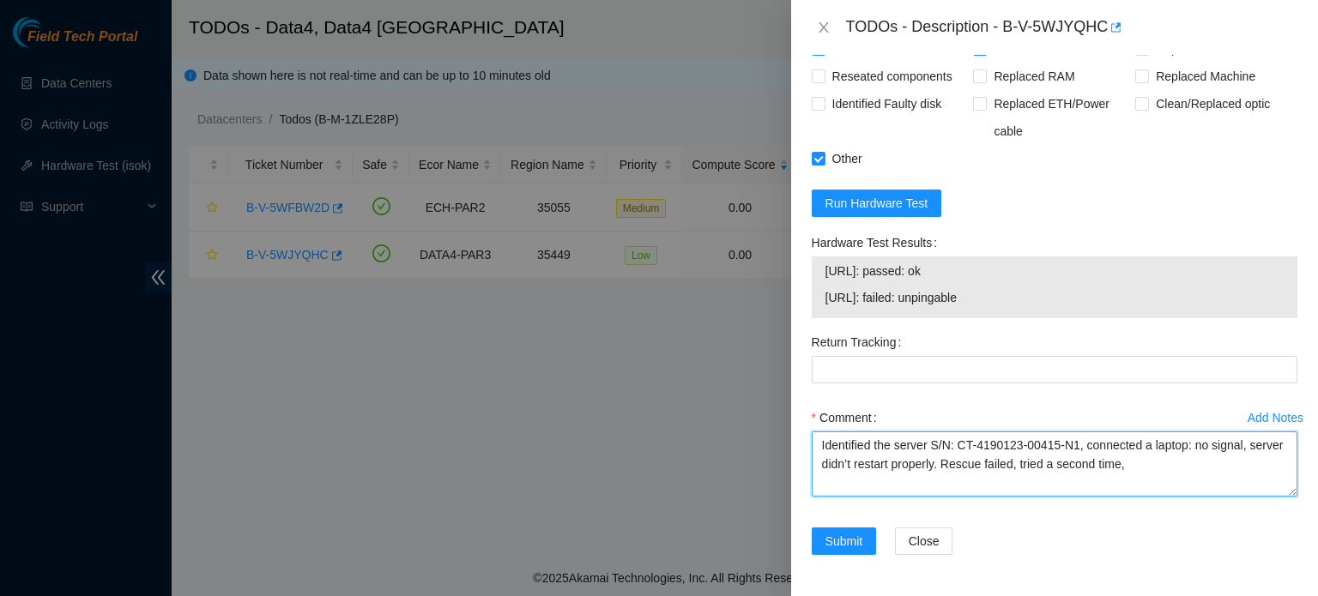
drag, startPoint x: 1166, startPoint y: 488, endPoint x: 1050, endPoint y: 489, distance: 115.8
click at [1050, 489] on textarea "Identified the server S/N: CT-4190123-00415-N1, connected a laptop: no signal, …" at bounding box center [1054, 463] width 486 height 65
paste textarea "Rescue got stuck on screen (Booting AKAMAI RESCUE INSTALL X8 detected, setting …"
click at [1053, 491] on textarea "Identified the server S/N: CT-4190123-00415-N1, connected a laptop: no signal, …" at bounding box center [1054, 463] width 486 height 65
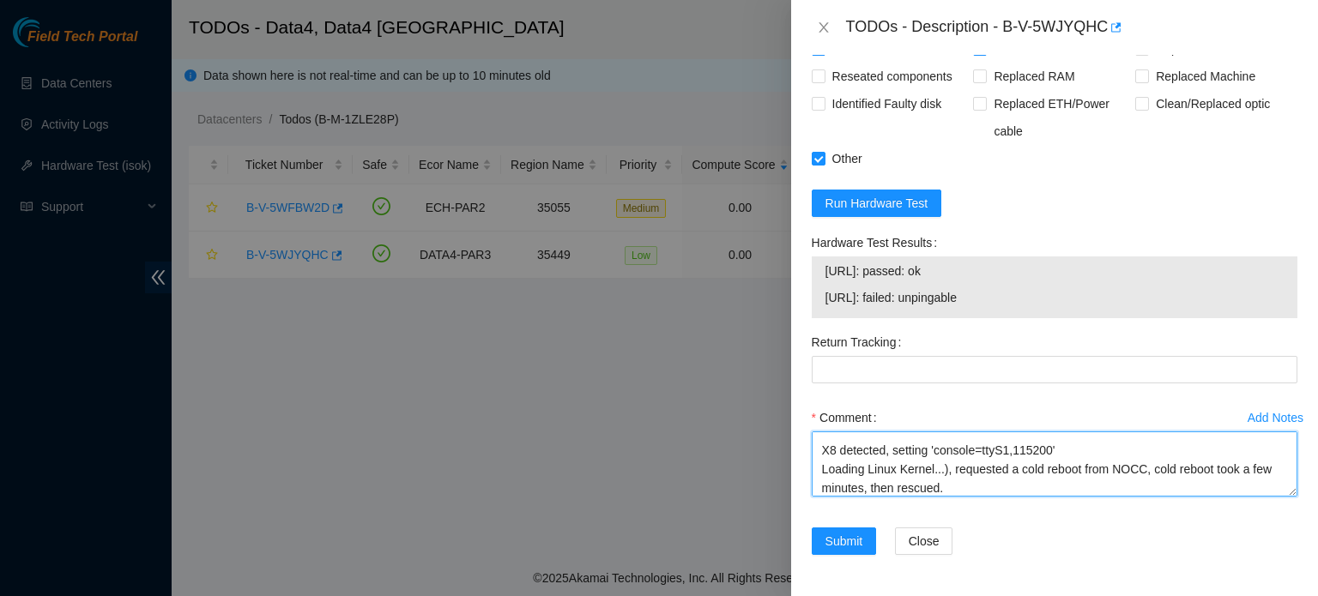
scroll to position [75, 0]
click at [986, 497] on textarea "Identified the server S/N: CT-4190123-00415-N1, connected a laptop: no signal, …" at bounding box center [1054, 463] width 486 height 65
drag, startPoint x: 1248, startPoint y: 492, endPoint x: 1212, endPoint y: 492, distance: 36.0
click at [1212, 492] on textarea "Identified the server S/N: CT-4190123-00415-N1, connected a laptop: no signal, …" at bounding box center [1054, 463] width 486 height 65
drag, startPoint x: 909, startPoint y: 507, endPoint x: 848, endPoint y: 507, distance: 60.9
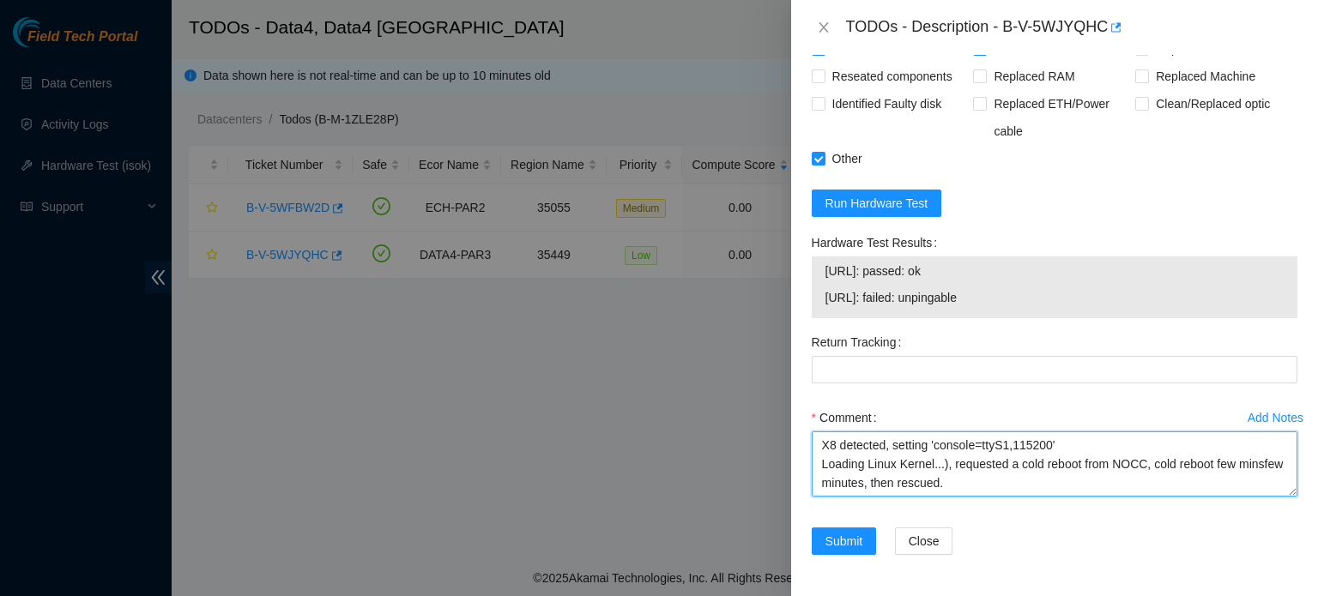
click at [848, 497] on textarea "Identified the server S/N: CT-4190123-00415-N1, connected a laptop: no signal, …" at bounding box center [1054, 463] width 486 height 65
click at [947, 497] on textarea "Identified the server S/N: CT-4190123-00415-N1, connected a laptop: no signal, …" at bounding box center [1054, 463] width 486 height 65
drag, startPoint x: 880, startPoint y: 507, endPoint x: 852, endPoint y: 509, distance: 28.4
click at [852, 497] on textarea "Identified the server S/N: CT-4190123-00415-N1, connected a laptop: no signal, …" at bounding box center [1054, 463] width 486 height 65
click at [902, 497] on textarea "Identified the server S/N: CT-4190123-00415-N1, connected a laptop: no signal, …" at bounding box center [1054, 463] width 486 height 65
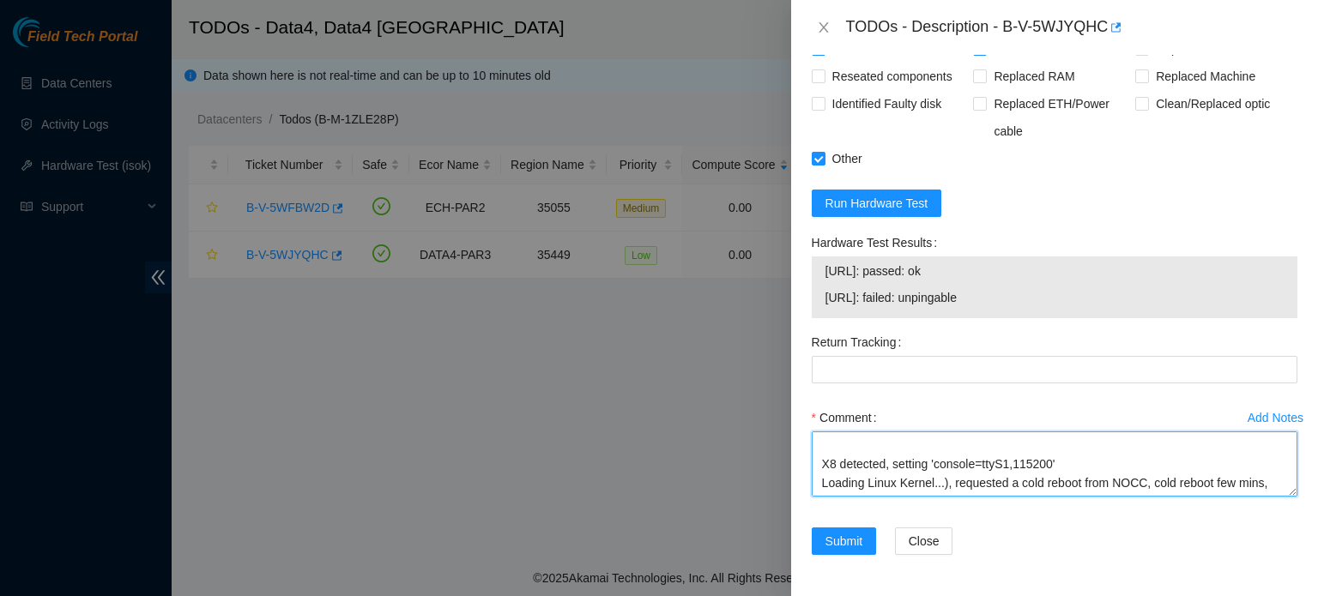
click at [875, 497] on textarea "Identified the server S/N: CT-4190123-00415-N1, connected a laptop: no signal, …" at bounding box center [1054, 463] width 486 height 65
paste textarea "Tried to rescue again, but the rescue failed and got stuck on screen (B4). It s…"
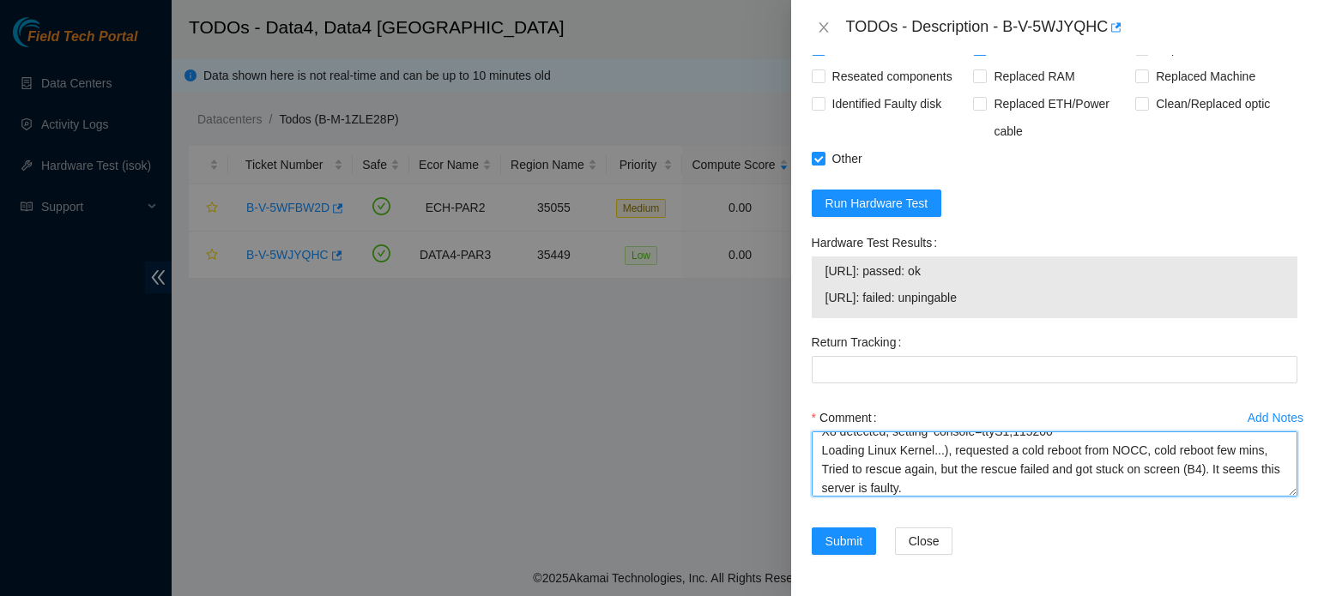
click at [855, 490] on textarea "Identified the server S/N: CT-4190123-00415-N1, connected a laptop: no signal, …" at bounding box center [1054, 463] width 486 height 65
click at [986, 497] on textarea "Identified the server S/N: CT-4190123-00415-N1, connected a laptop: no signal, …" at bounding box center [1054, 463] width 486 height 65
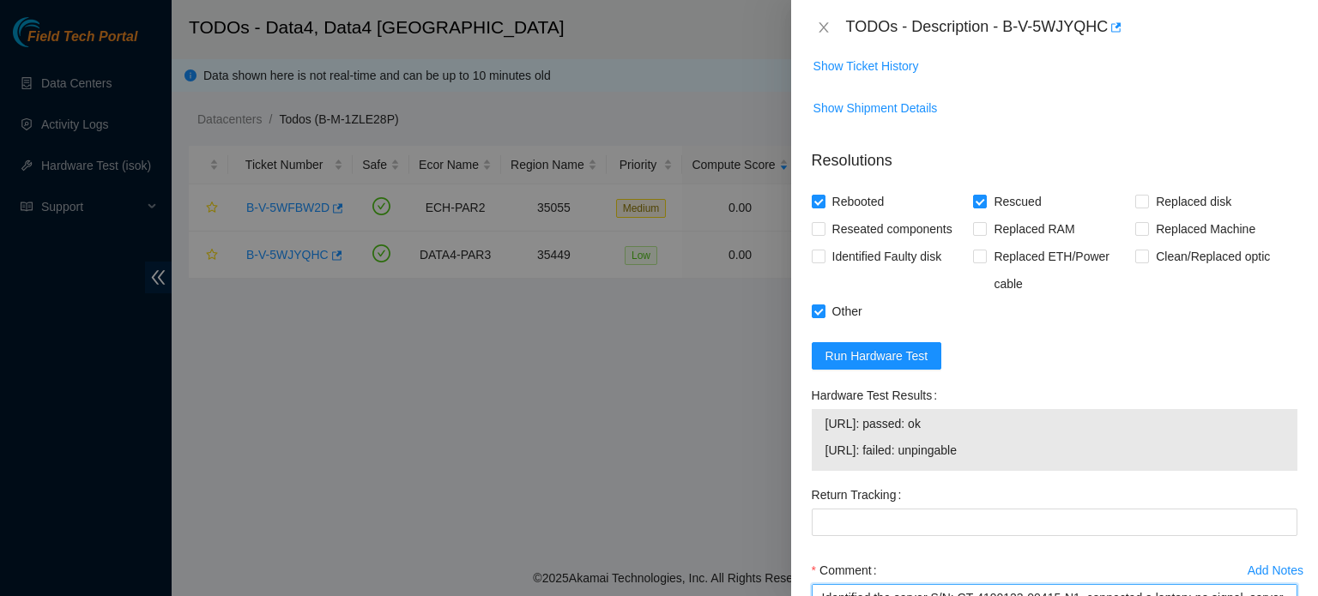
scroll to position [1253, 0]
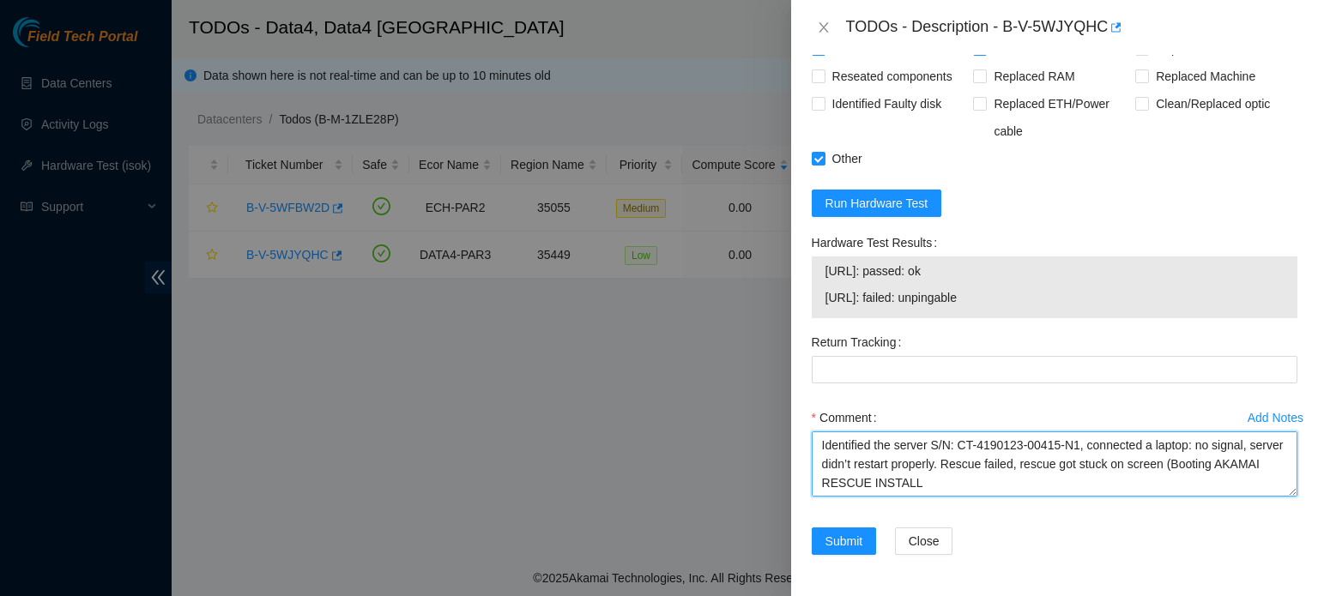
click at [1080, 475] on textarea "Identified the server S/N: CT-4190123-00415-N1, connected a laptop: no signal, …" at bounding box center [1054, 463] width 486 height 65
click at [909, 480] on textarea "Identified the server S/N: CT-4190123-00415-N1, connected a laptop: no signal, …" at bounding box center [1054, 463] width 486 height 65
click at [1063, 481] on textarea "Identified the server S/N: CT-4190123-00415-N1, connected a laptop: no signal, …" at bounding box center [1054, 463] width 486 height 65
type textarea "Identified the server S/N: CT-4190123-00415-N1, connected a laptop: no signal, …"
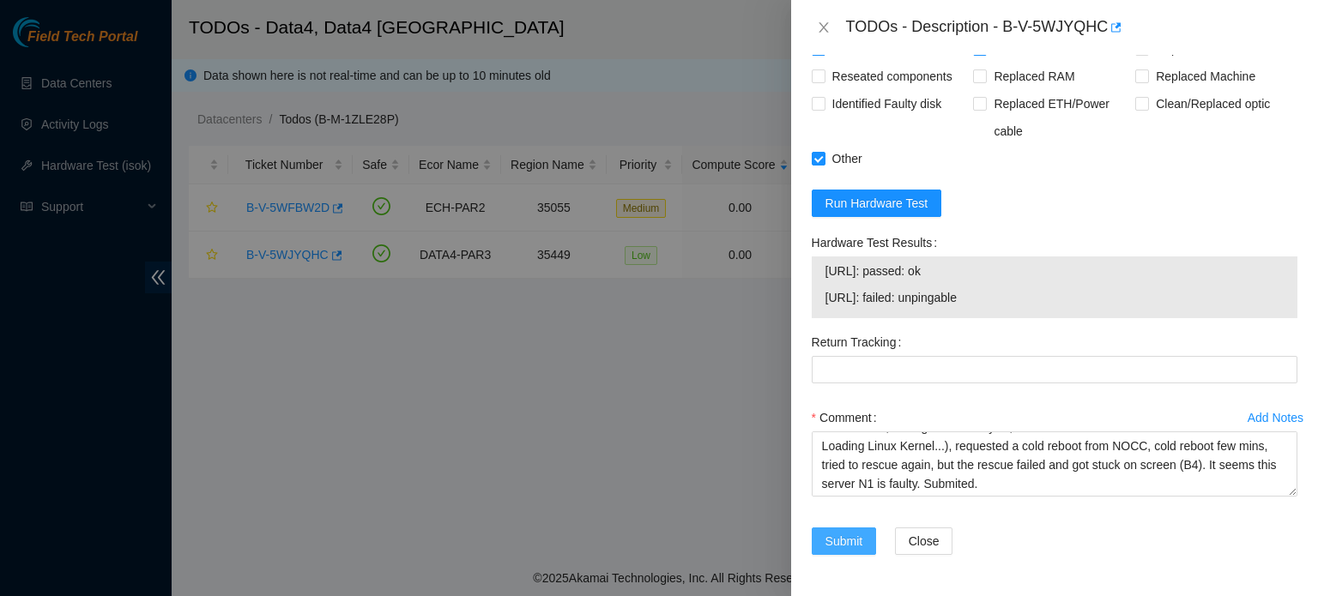
click at [837, 537] on span "Submit" at bounding box center [844, 541] width 38 height 19
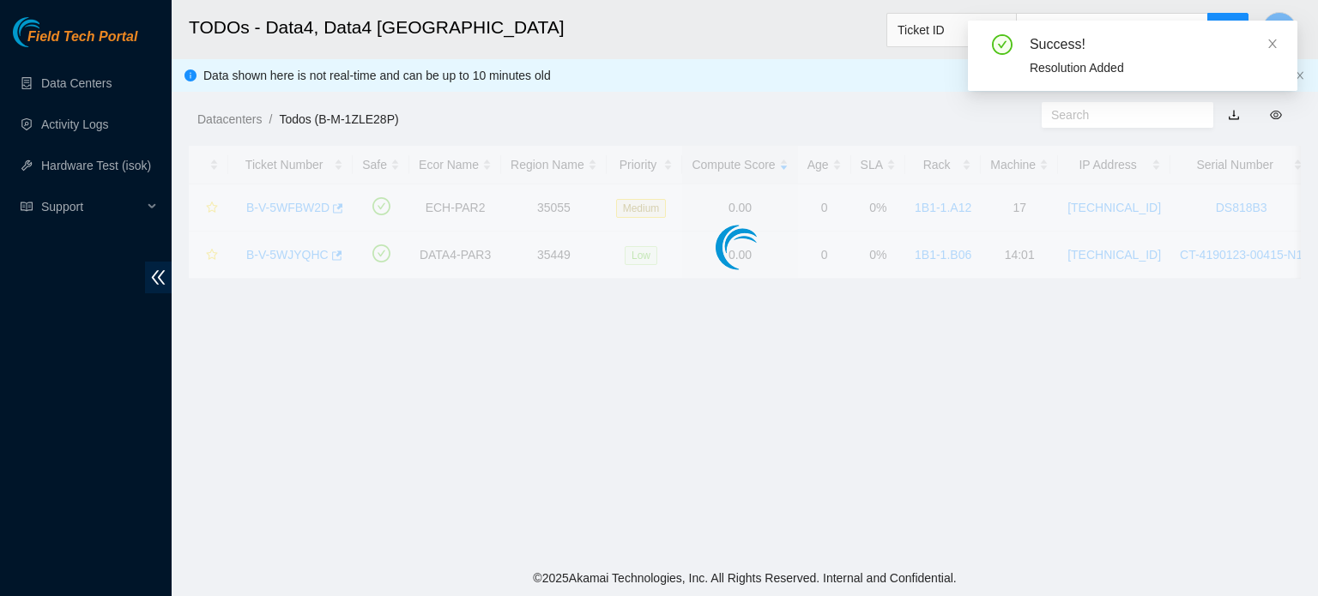
scroll to position [470, 0]
